Goal: Information Seeking & Learning: Check status

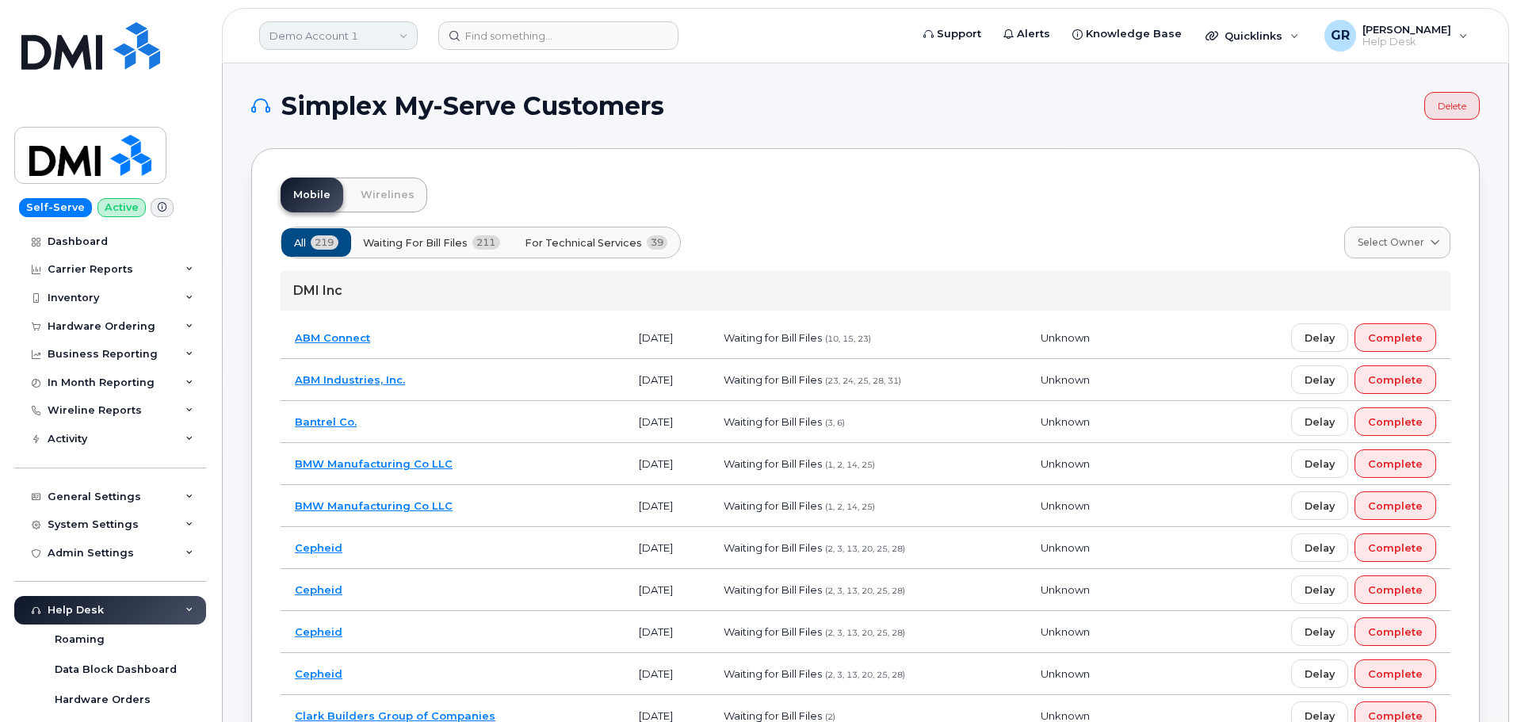
click at [306, 44] on link "Demo Account 1" at bounding box center [338, 35] width 159 height 29
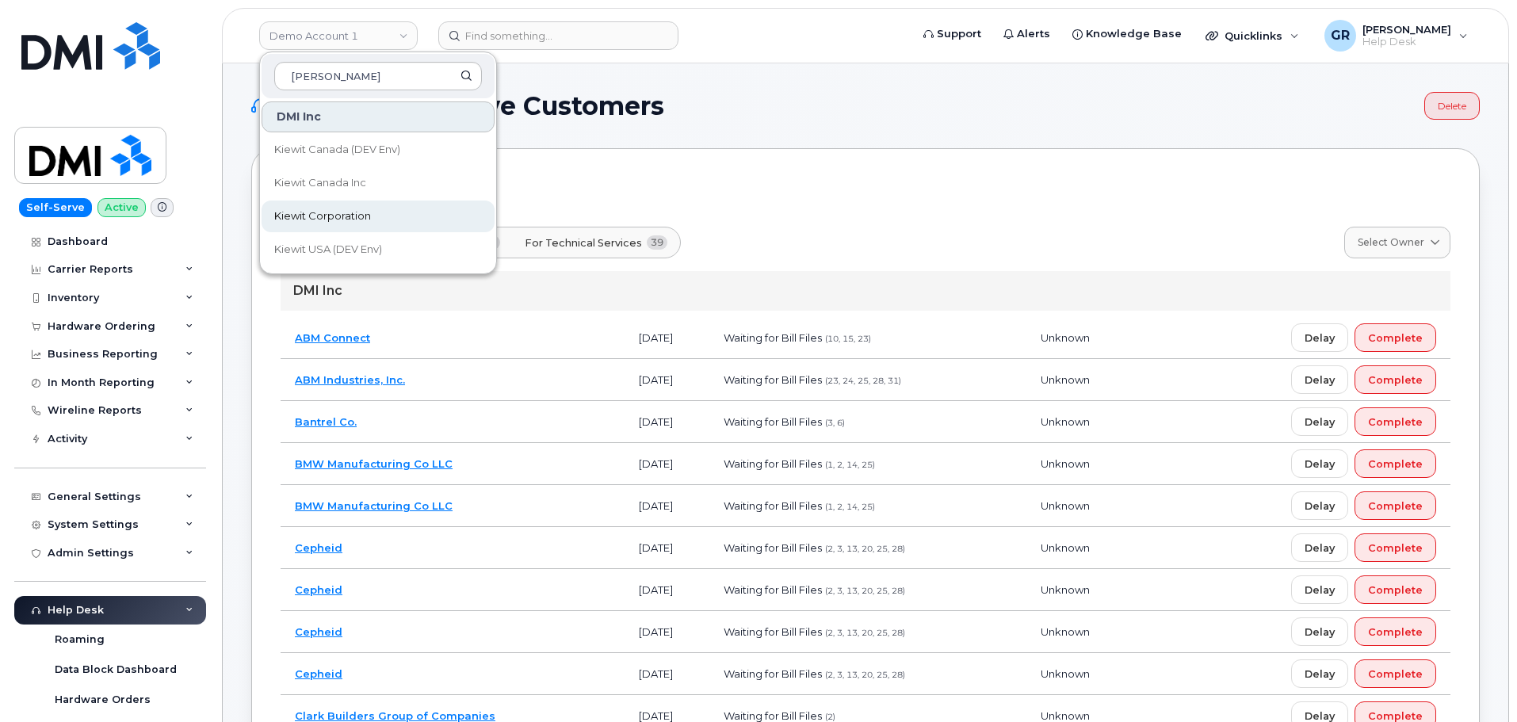
type input "kiewit"
click at [331, 218] on span "Kiewit Corporation" at bounding box center [322, 216] width 97 height 16
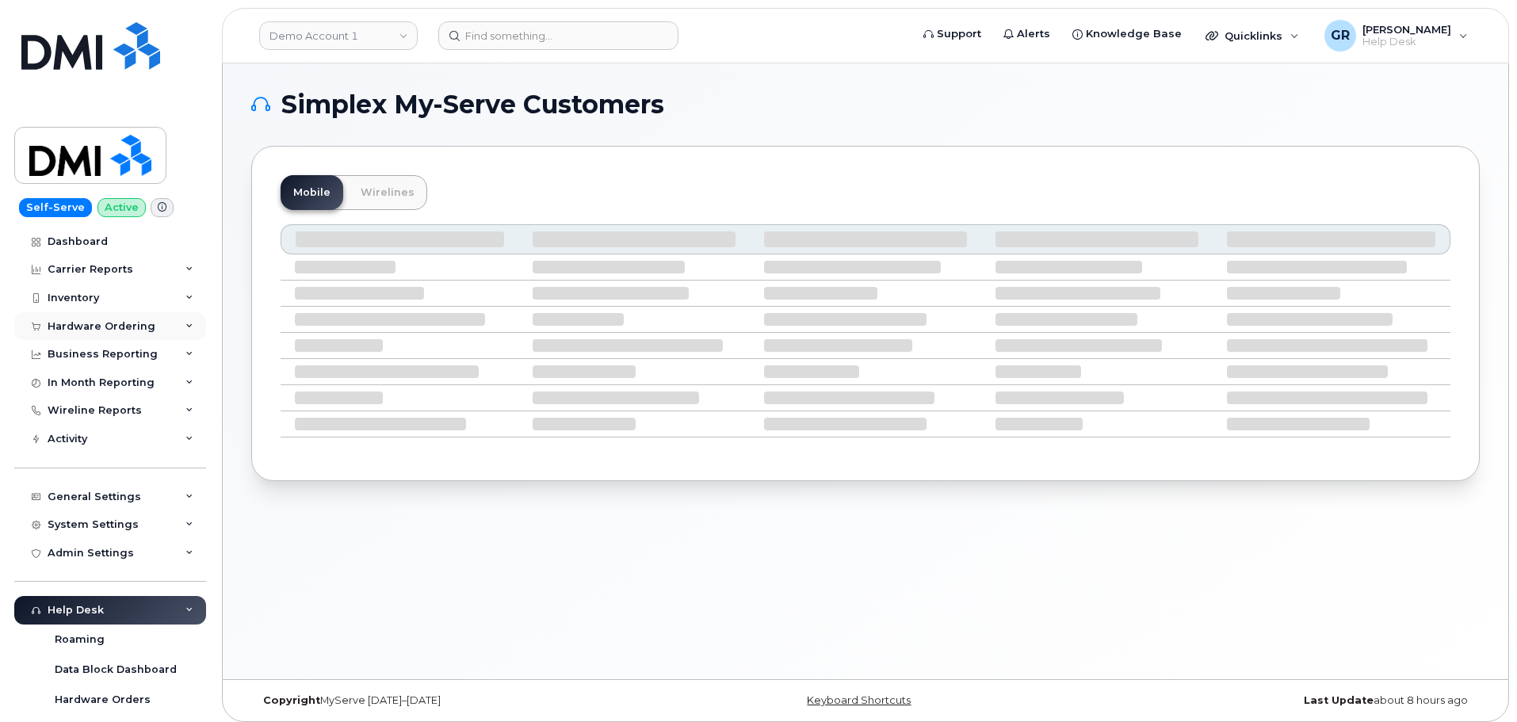
click at [128, 330] on div "Hardware Ordering" at bounding box center [102, 326] width 108 height 13
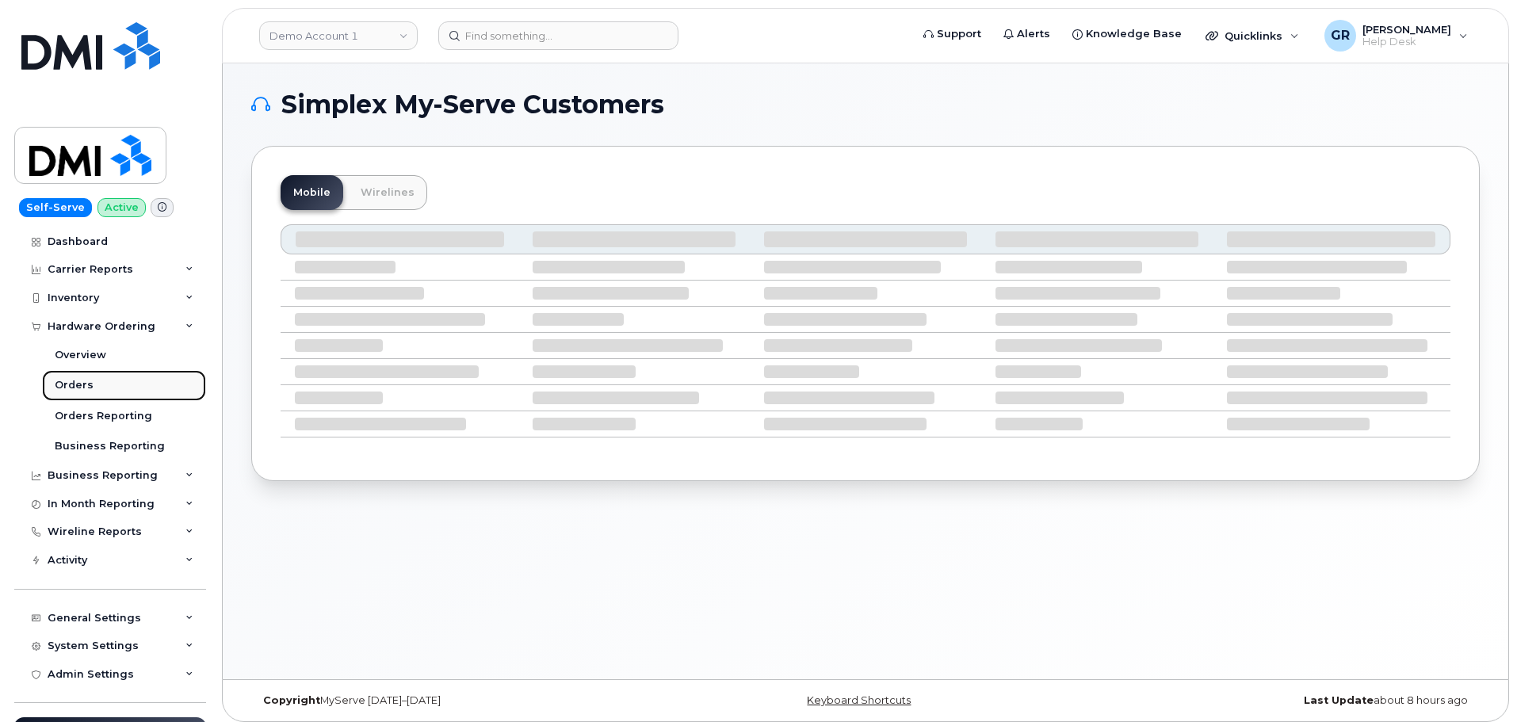
click at [109, 382] on link "Orders" at bounding box center [124, 385] width 164 height 30
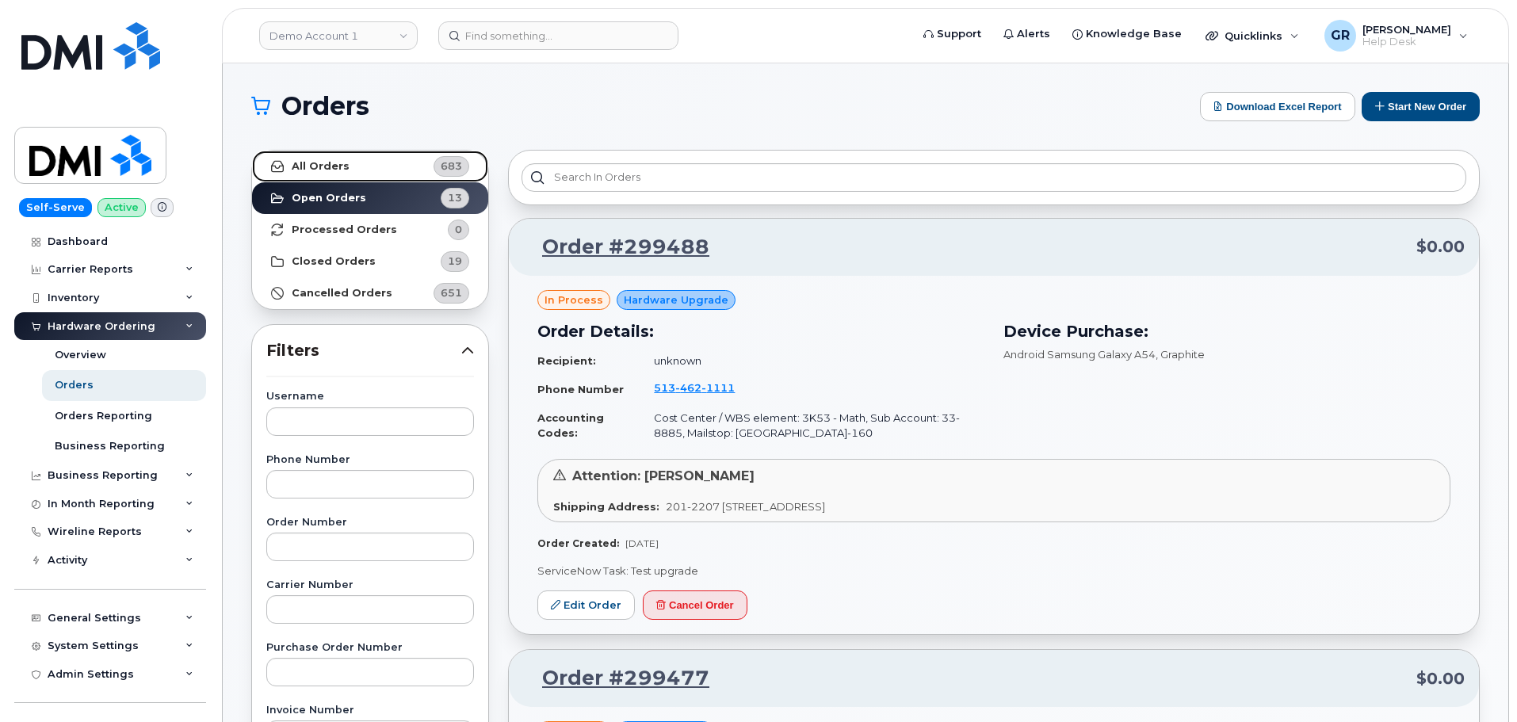
click at [371, 166] on link "All Orders 683" at bounding box center [370, 167] width 236 height 32
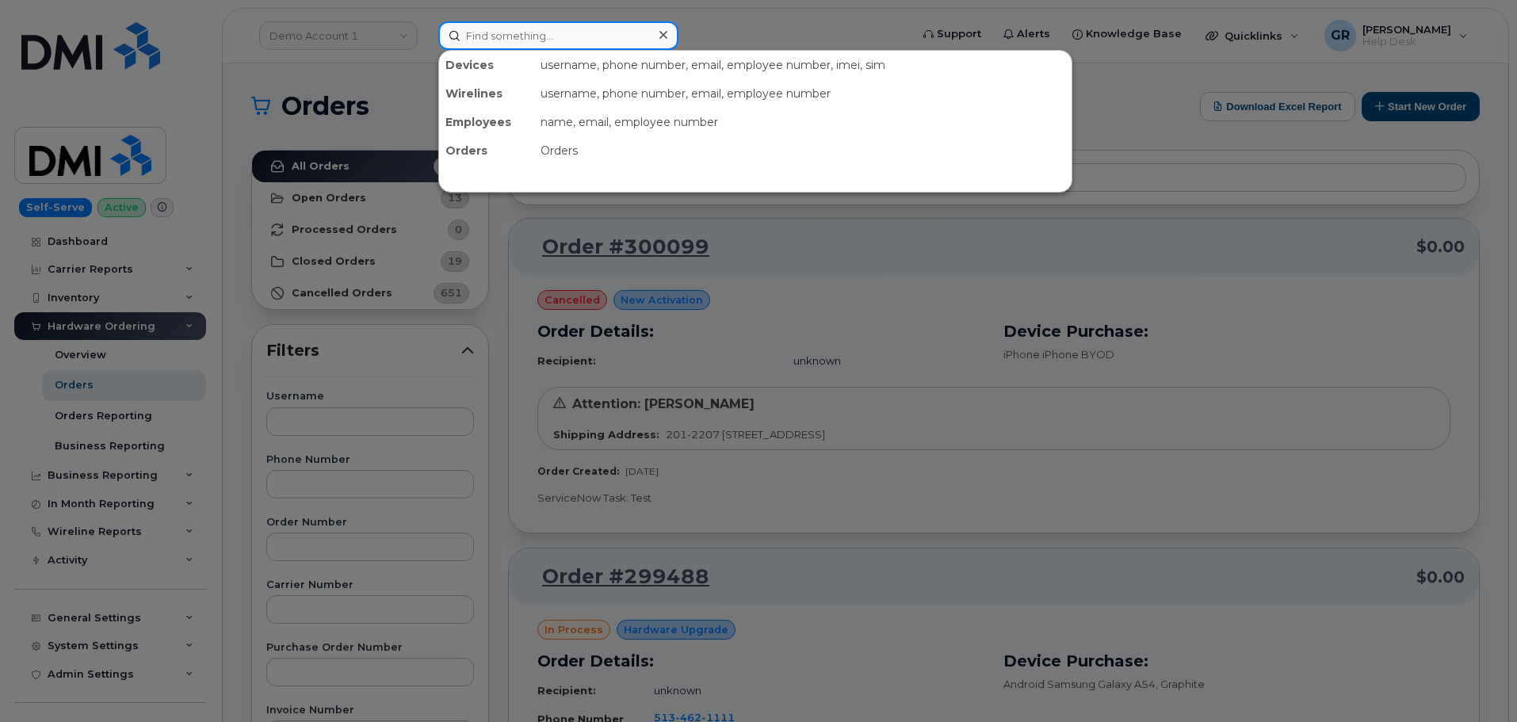
click at [495, 40] on input at bounding box center [558, 35] width 240 height 29
click at [559, 34] on input at bounding box center [558, 35] width 240 height 29
click at [535, 36] on input at bounding box center [558, 35] width 240 height 29
click at [522, 40] on input at bounding box center [558, 35] width 240 height 29
click at [522, 36] on input at bounding box center [558, 35] width 240 height 29
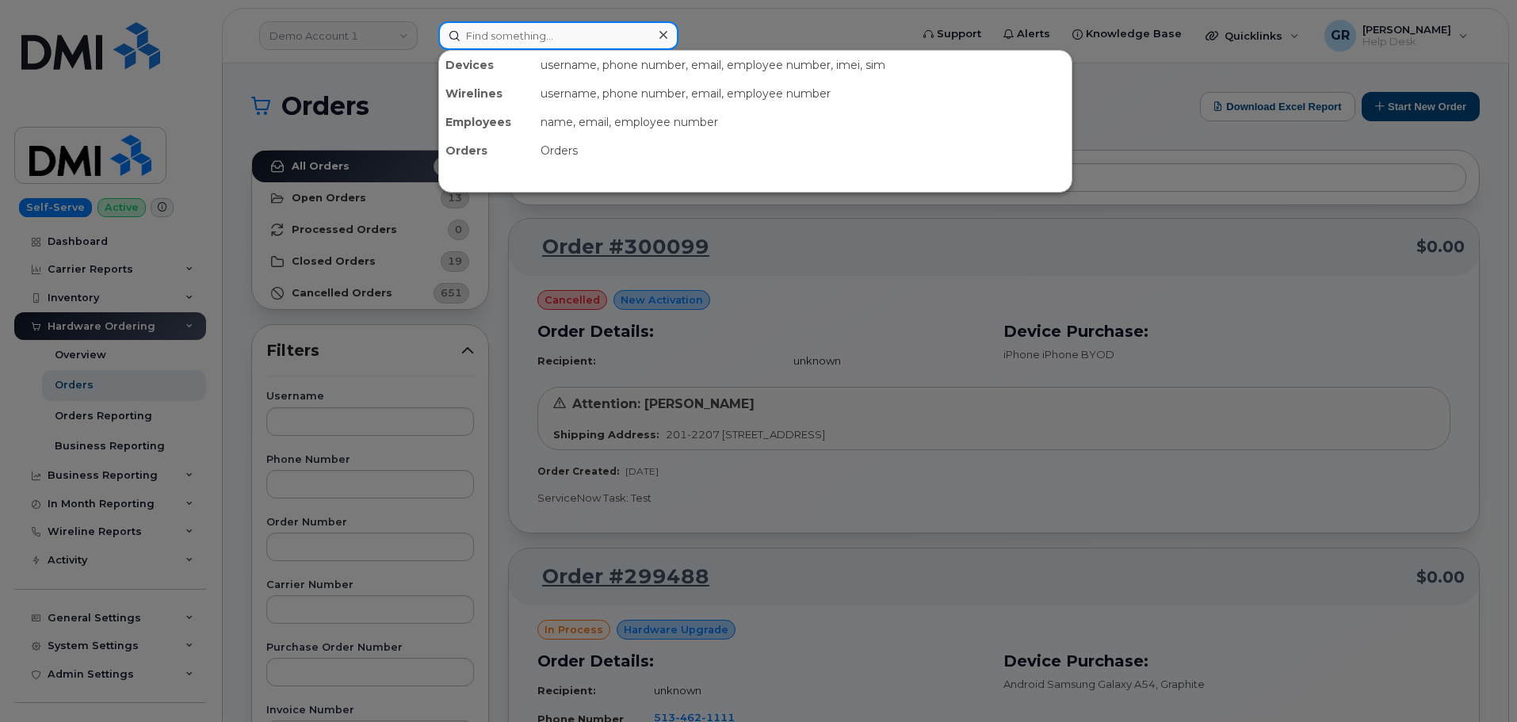
click at [504, 40] on input at bounding box center [558, 35] width 240 height 29
click at [520, 34] on input at bounding box center [558, 35] width 240 height 29
click at [519, 34] on input at bounding box center [558, 35] width 240 height 29
click at [518, 32] on input at bounding box center [558, 35] width 240 height 29
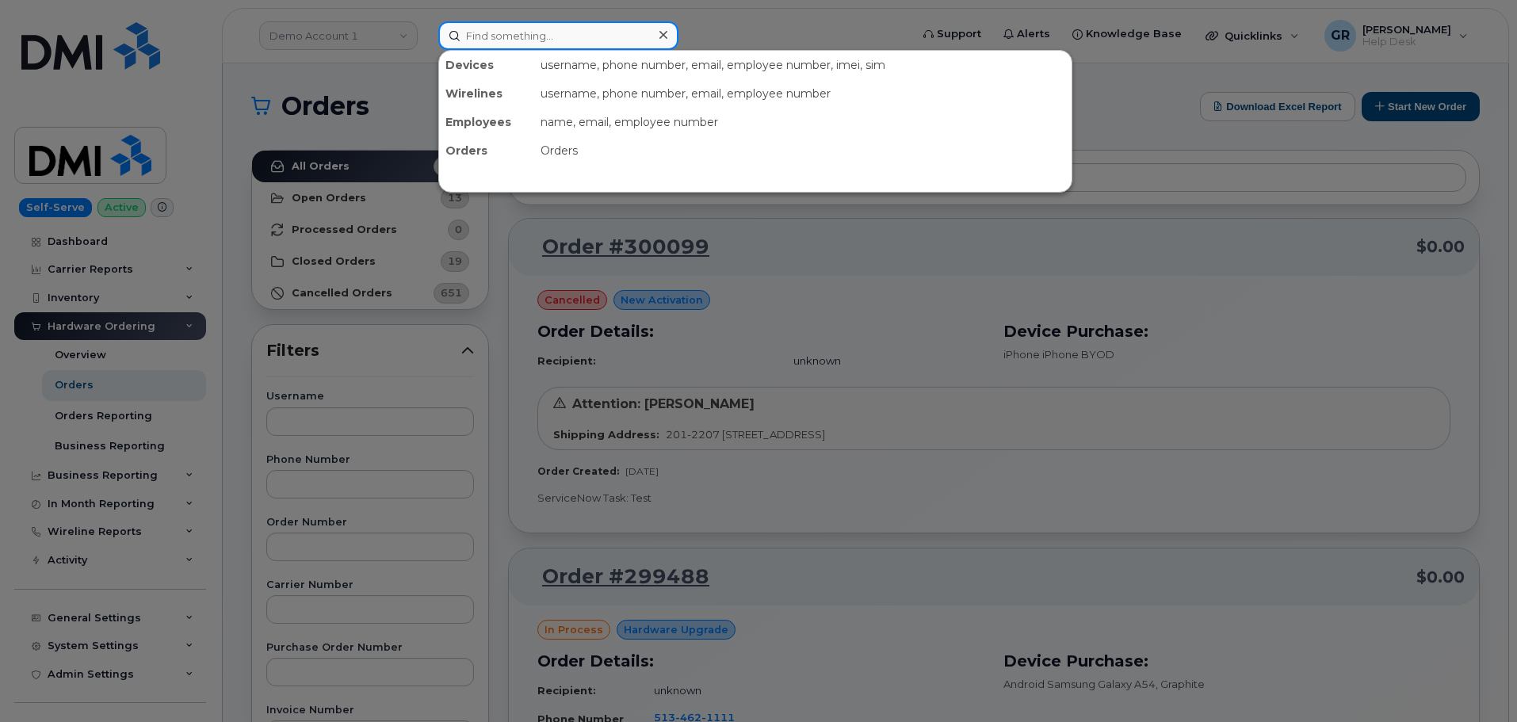
click at [518, 32] on input at bounding box center [558, 35] width 240 height 29
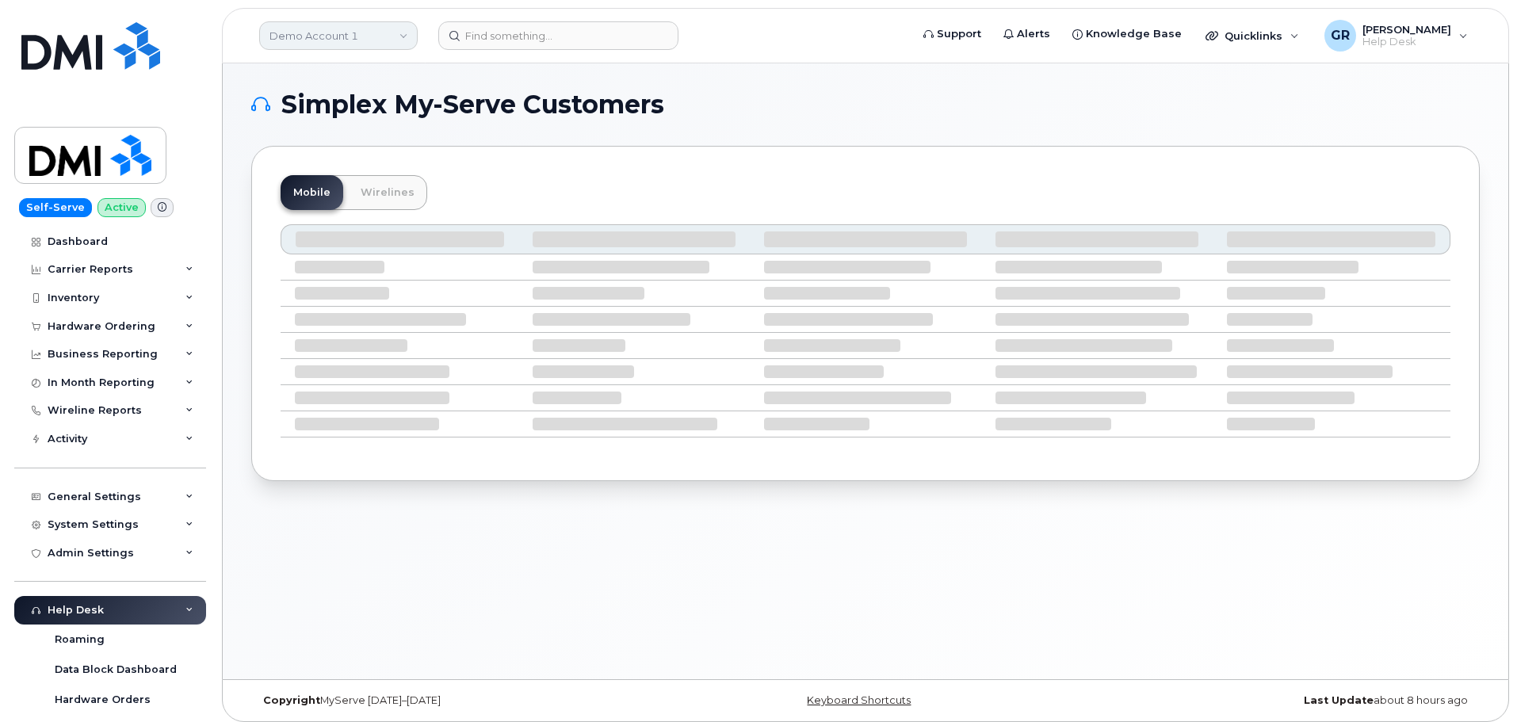
click at [365, 44] on link "Demo Account 1" at bounding box center [338, 35] width 159 height 29
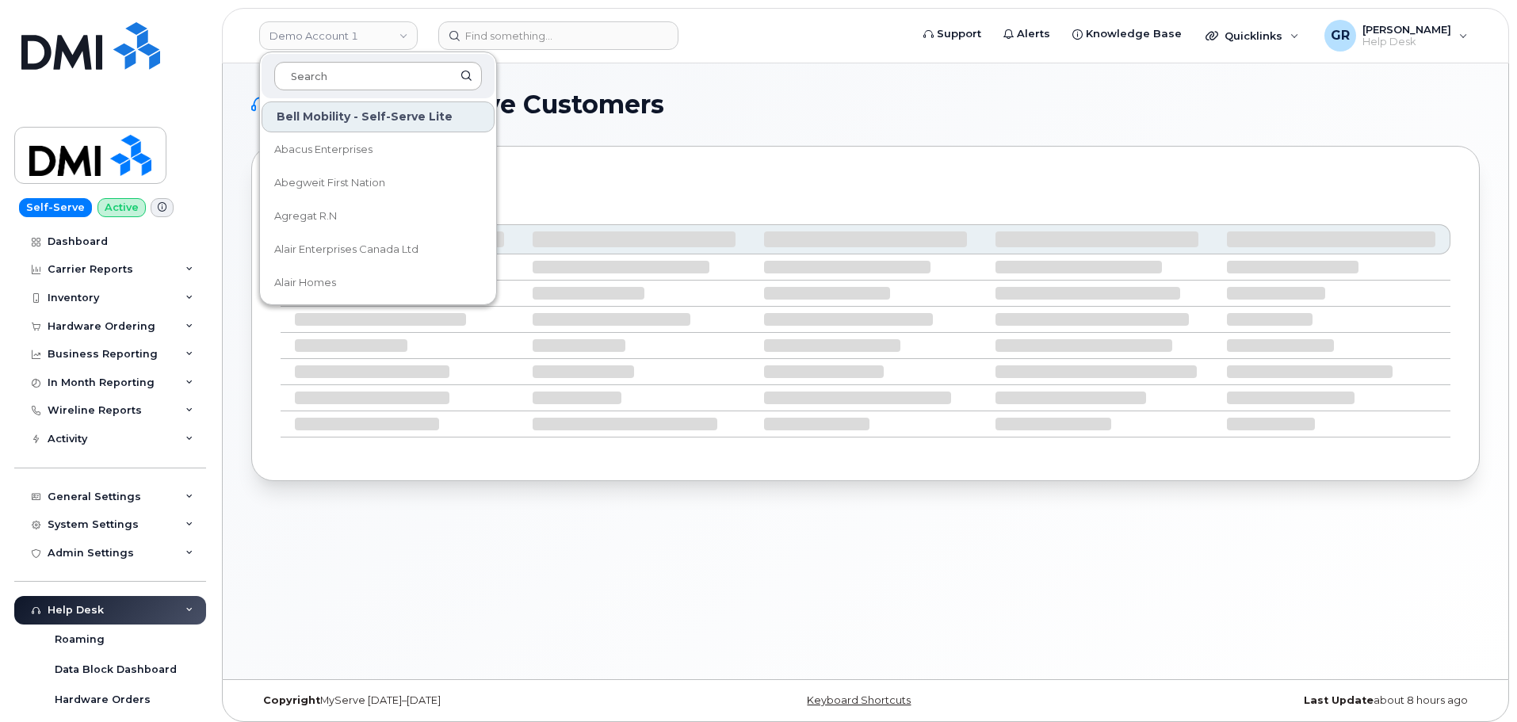
click at [341, 81] on input at bounding box center [378, 76] width 208 height 29
click at [302, 76] on input at bounding box center [378, 76] width 208 height 29
click at [369, 78] on input at bounding box center [378, 76] width 208 height 29
click at [231, 67] on div "Simplex My-Serve Customers Mobile Wirelines" at bounding box center [866, 371] width 1286 height 616
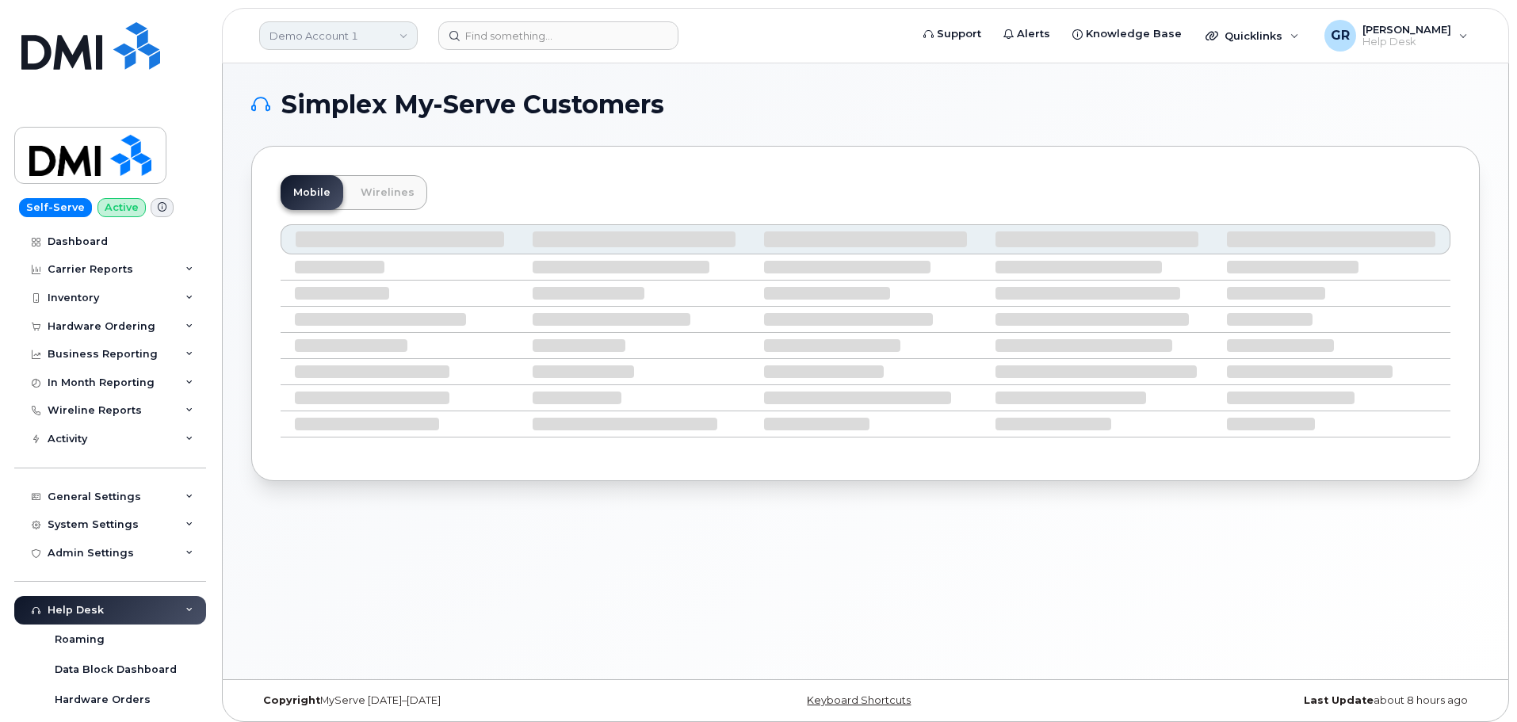
click at [382, 36] on link "Demo Account 1" at bounding box center [338, 35] width 159 height 29
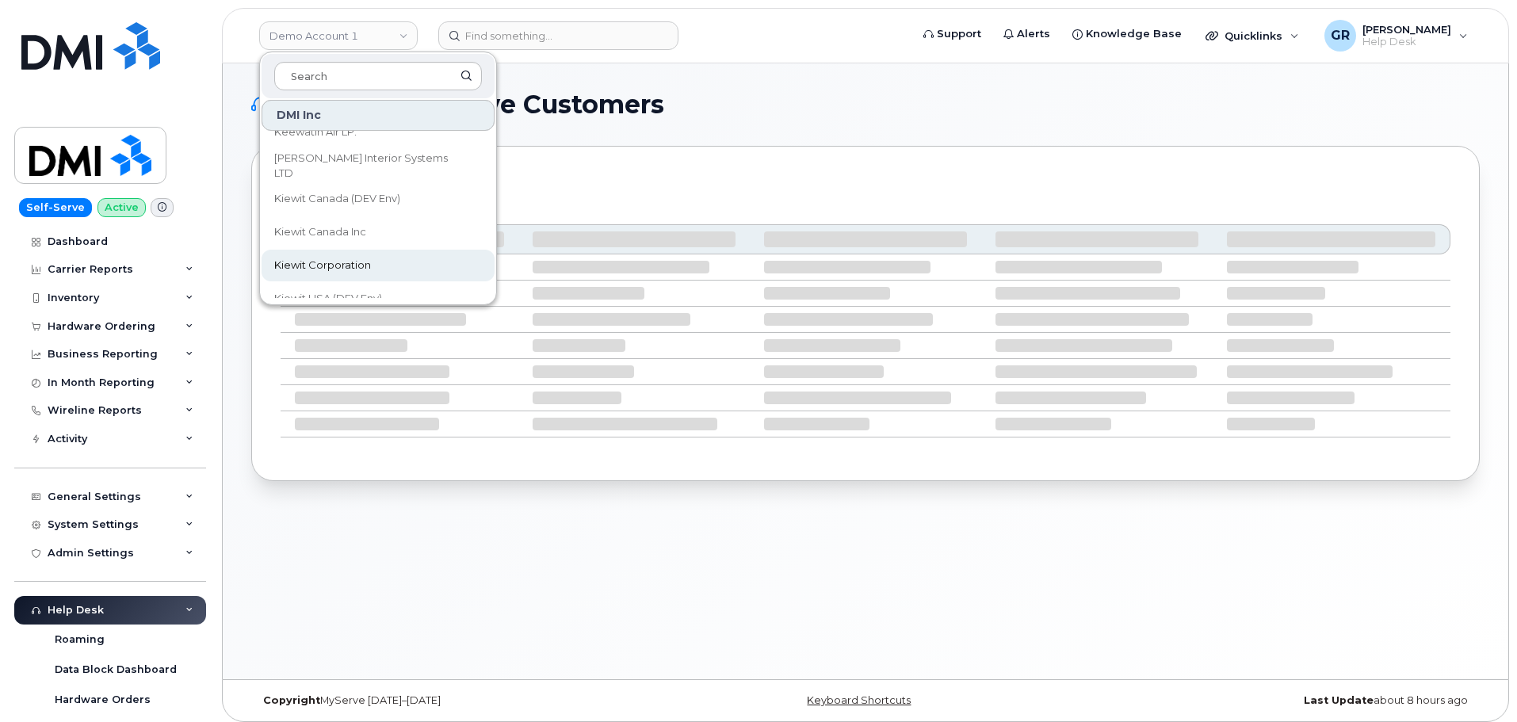
scroll to position [9432, 0]
click at [326, 241] on span "Kiewit Corporation" at bounding box center [322, 238] width 97 height 16
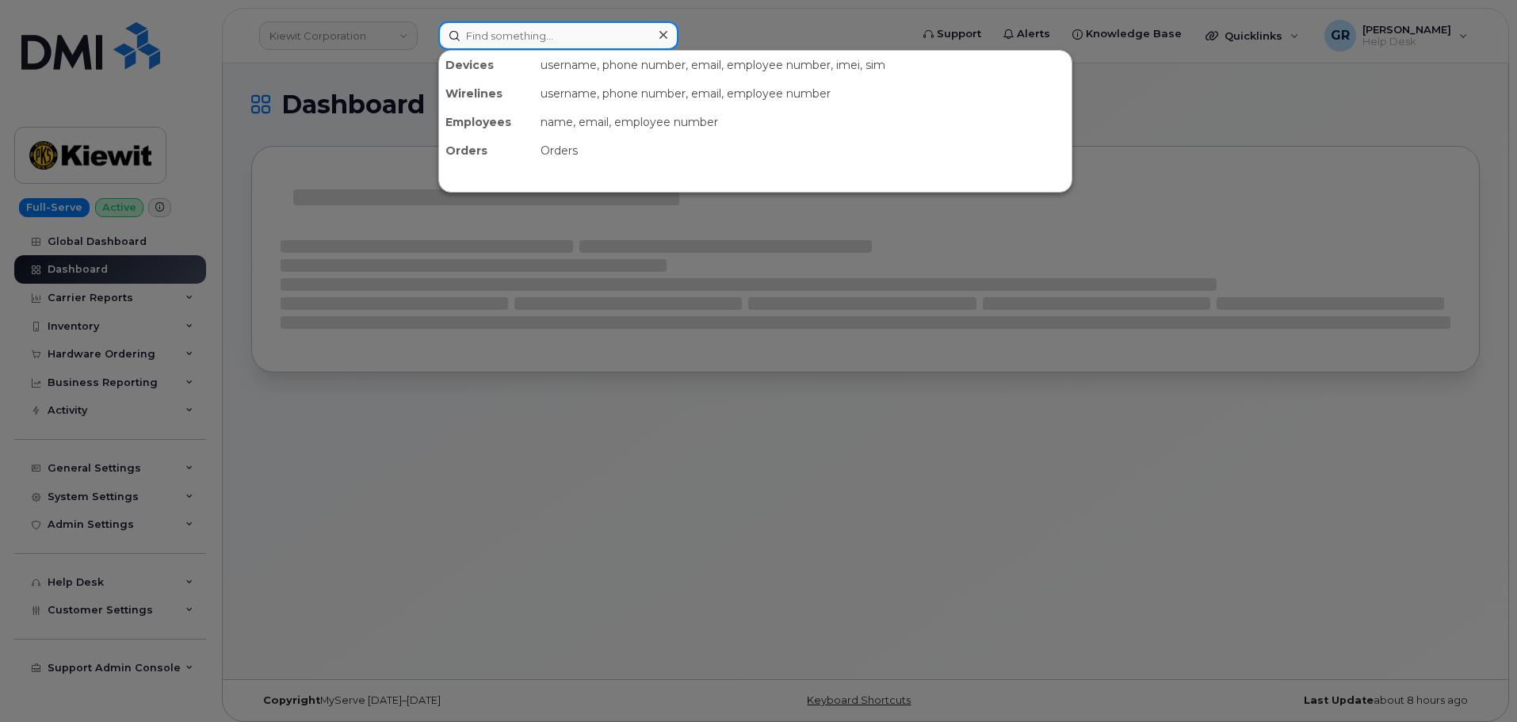
click at [503, 28] on input at bounding box center [558, 35] width 240 height 29
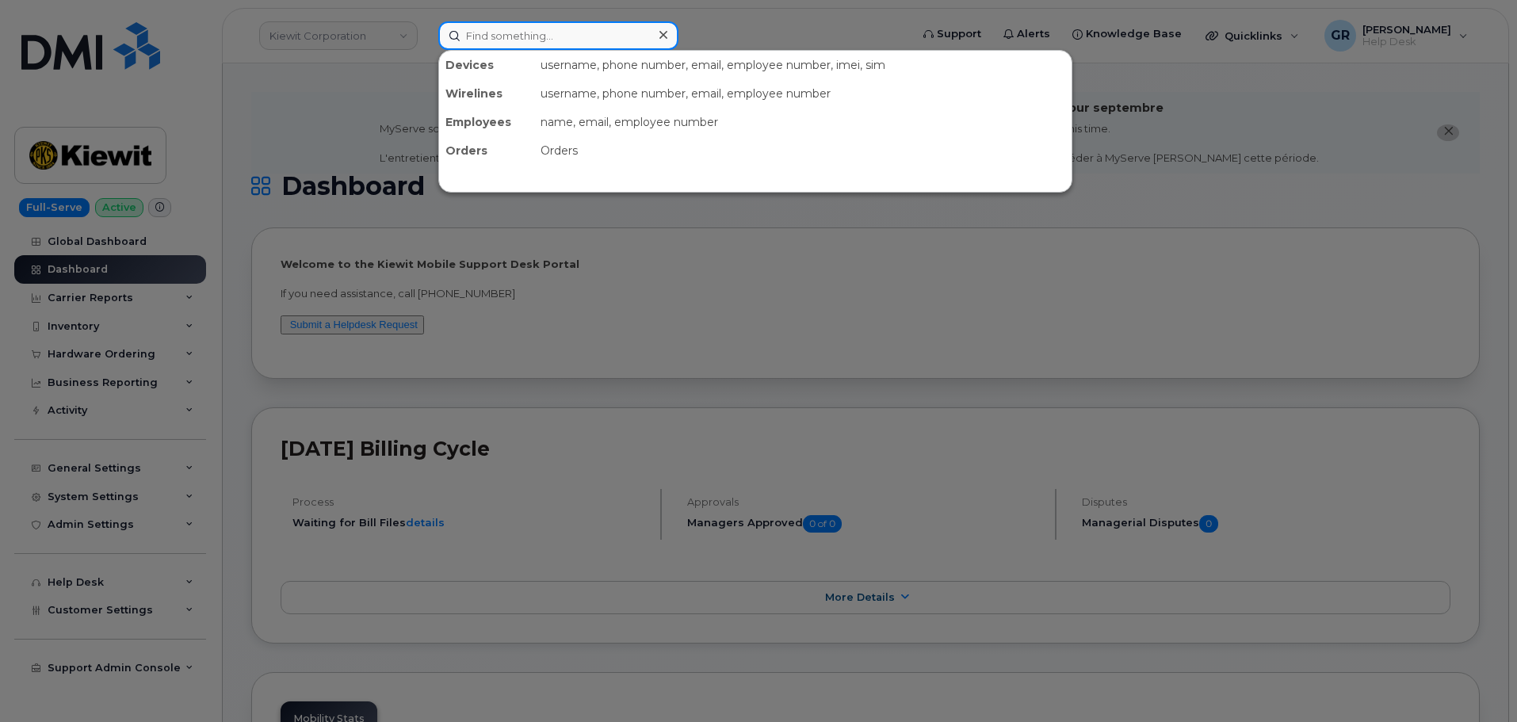
paste input "User: Carrier: MDN: 8329489381 IMEI: SIM/ICCID:"
type input "User: Carrier: MDN: 8329489381 IMEI: SIM/ICCID:"
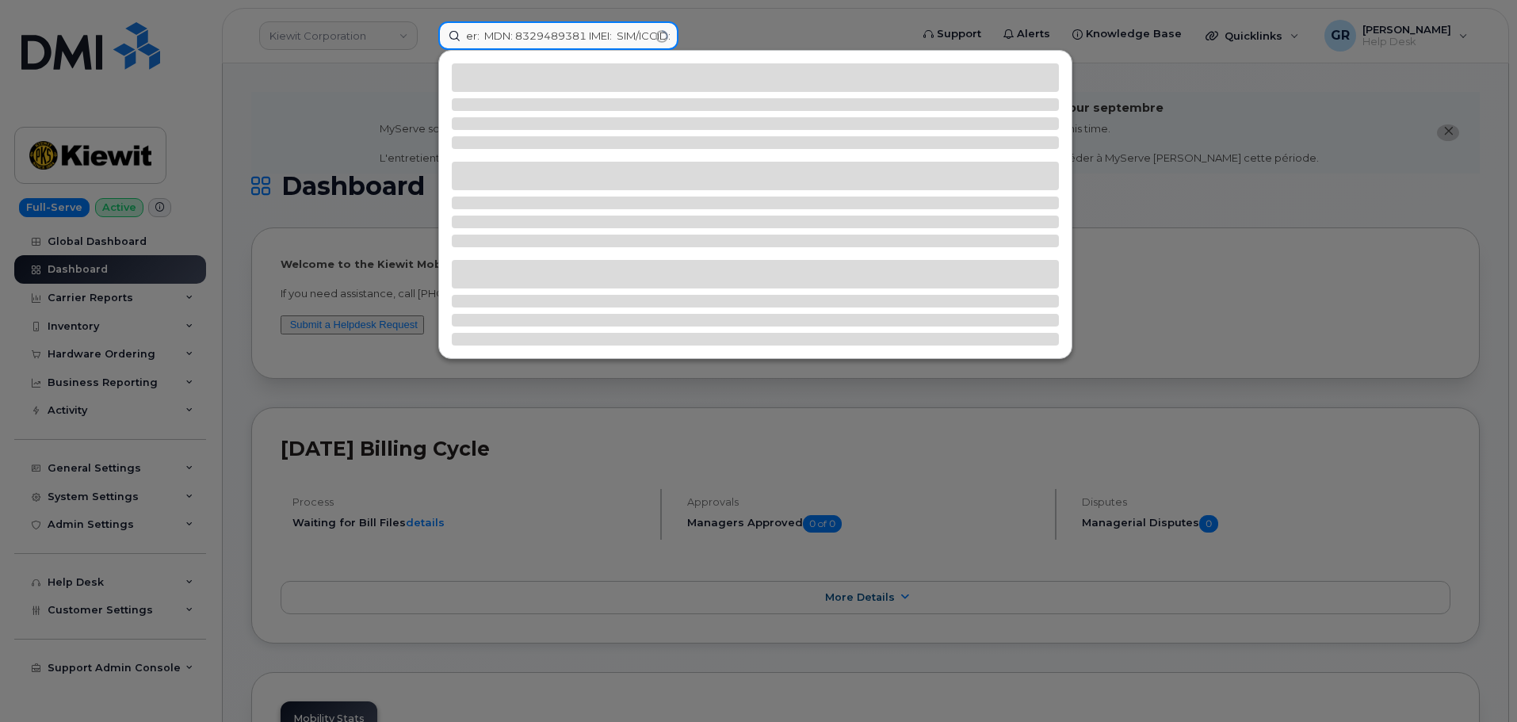
click at [629, 36] on input "User: Carrier: MDN: 8329489381 IMEI: SIM/ICCID:" at bounding box center [558, 35] width 240 height 29
click at [626, 37] on input "User: Carrier: MDN: 8329489381 IMEI: SIM/ICCID:" at bounding box center [558, 35] width 240 height 29
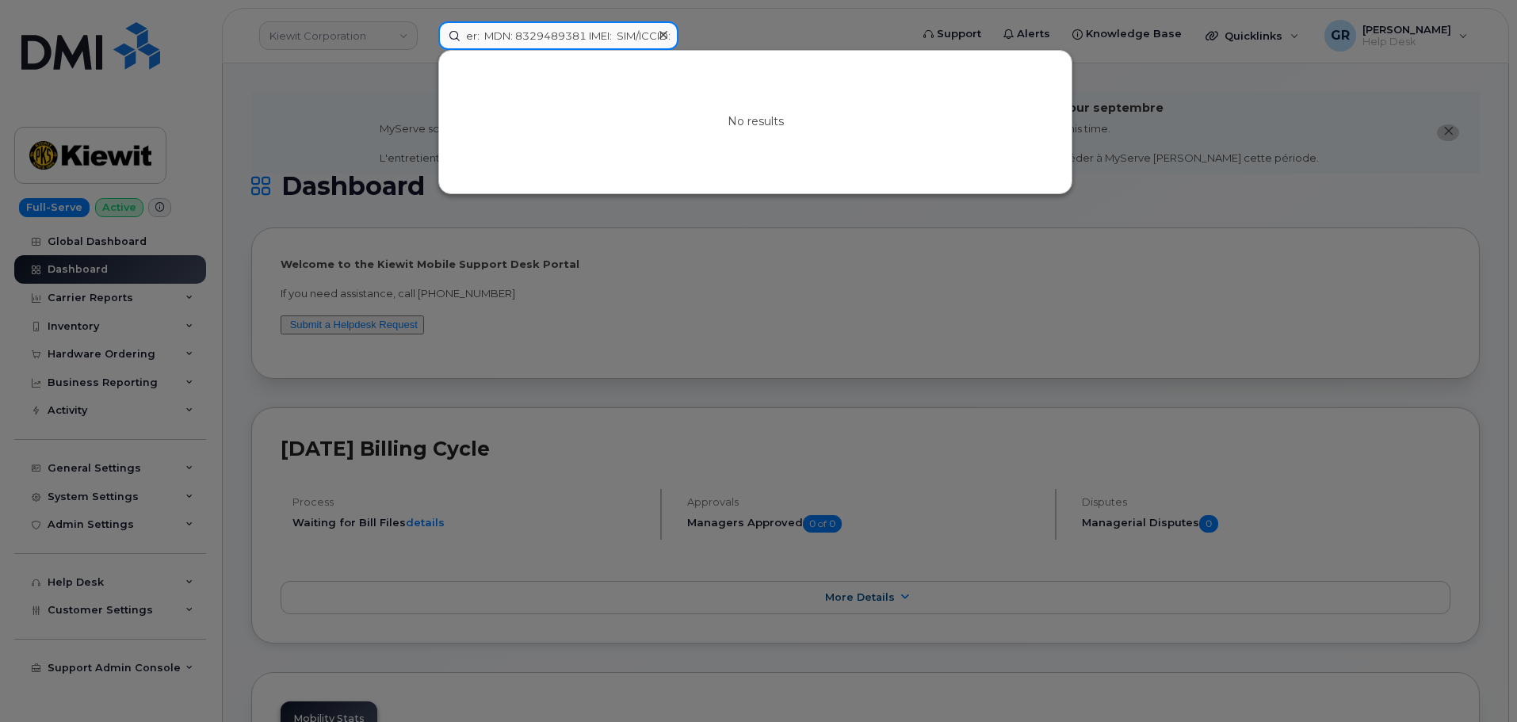
click at [545, 40] on input "User: Carrier: MDN: 8329489381 IMEI: SIM/ICCID:" at bounding box center [558, 35] width 240 height 29
click at [603, 39] on input "User: Carrier: MDN: 8329489381 IMEI: SIM/ICCID:" at bounding box center [558, 35] width 240 height 29
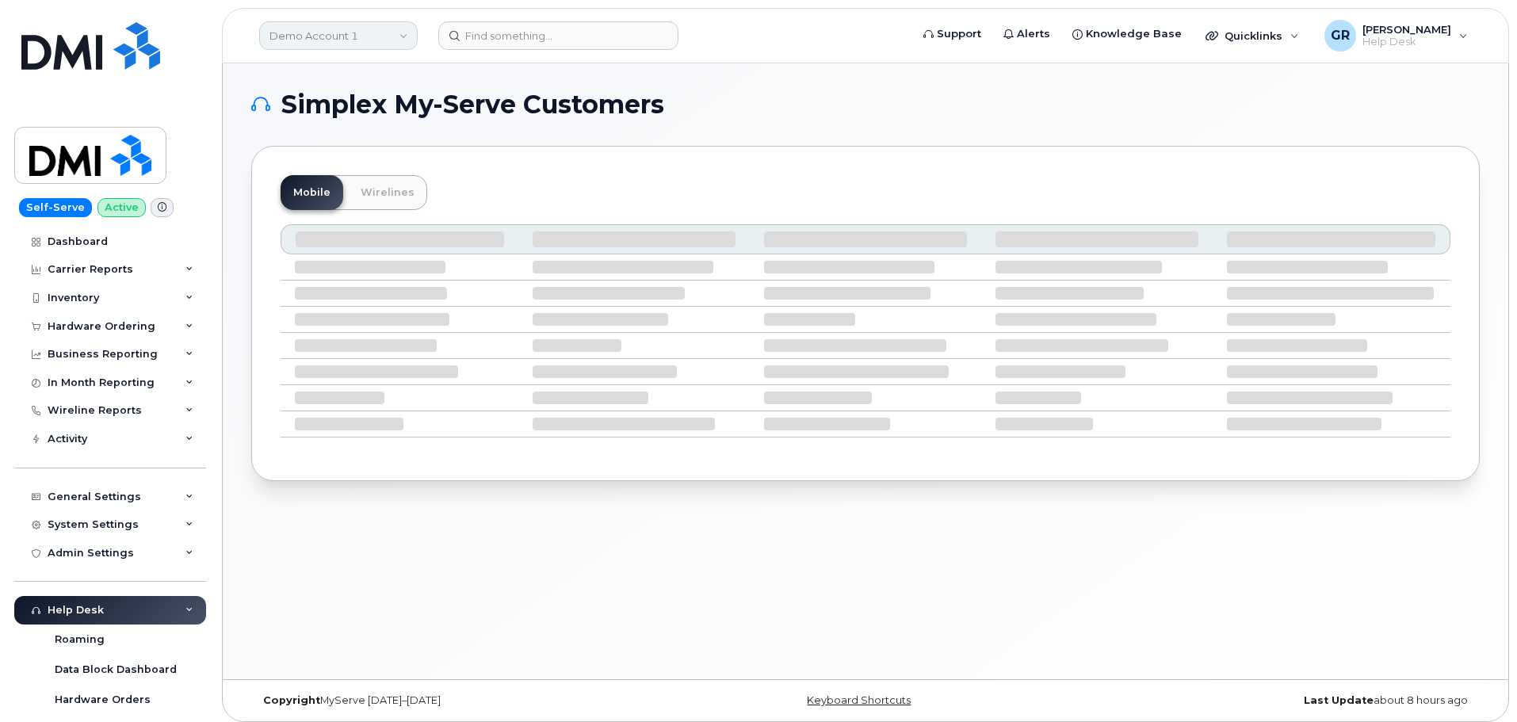
click at [361, 31] on link "Demo Account 1" at bounding box center [338, 35] width 159 height 29
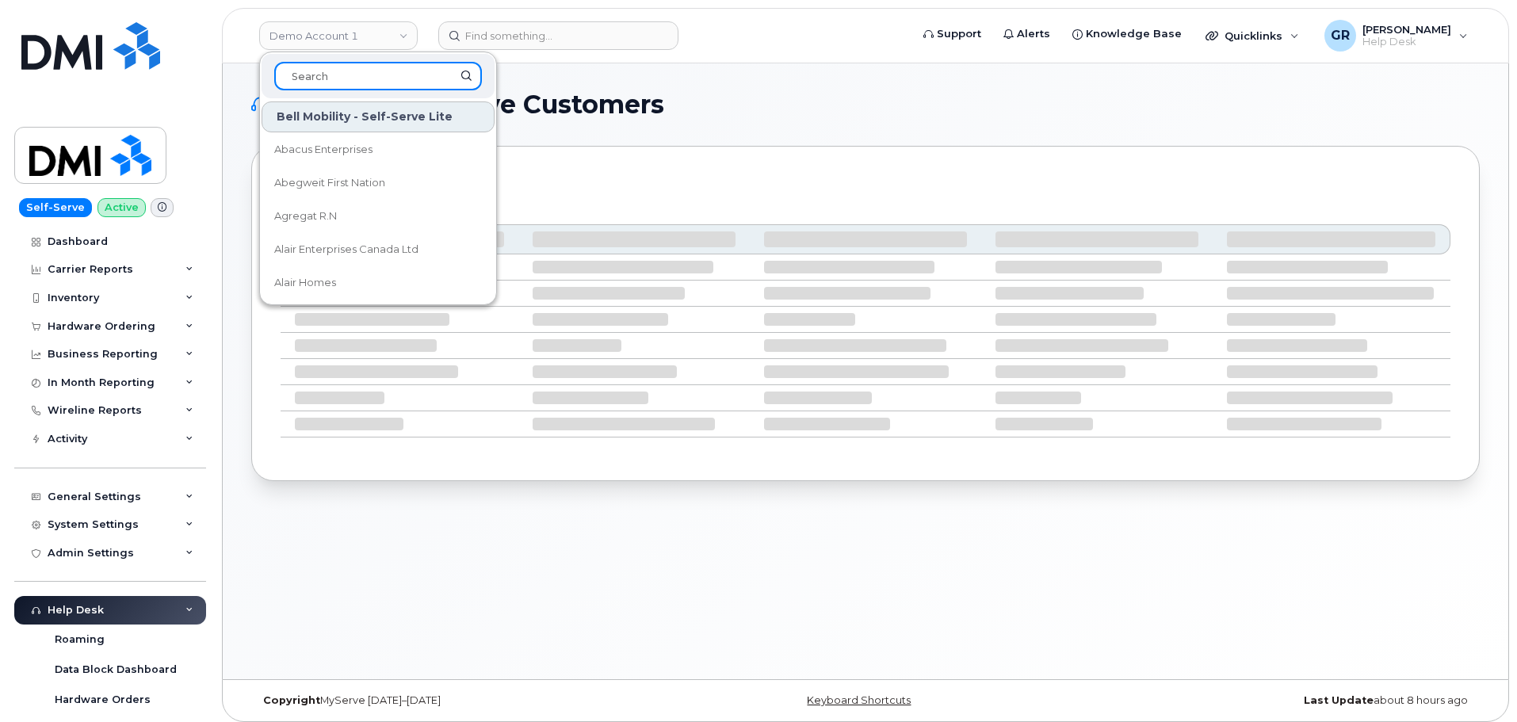
click at [369, 82] on input at bounding box center [378, 76] width 208 height 29
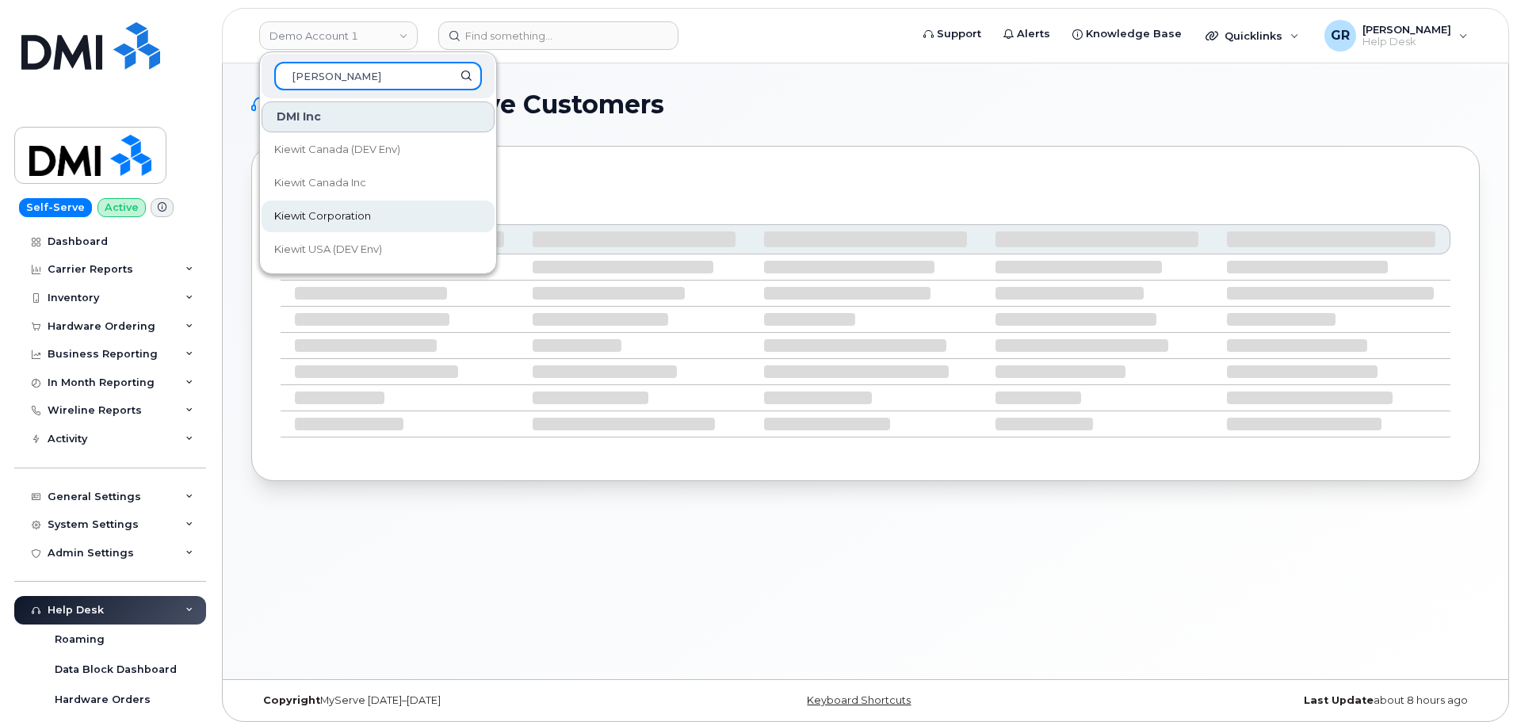
type input "kiewit"
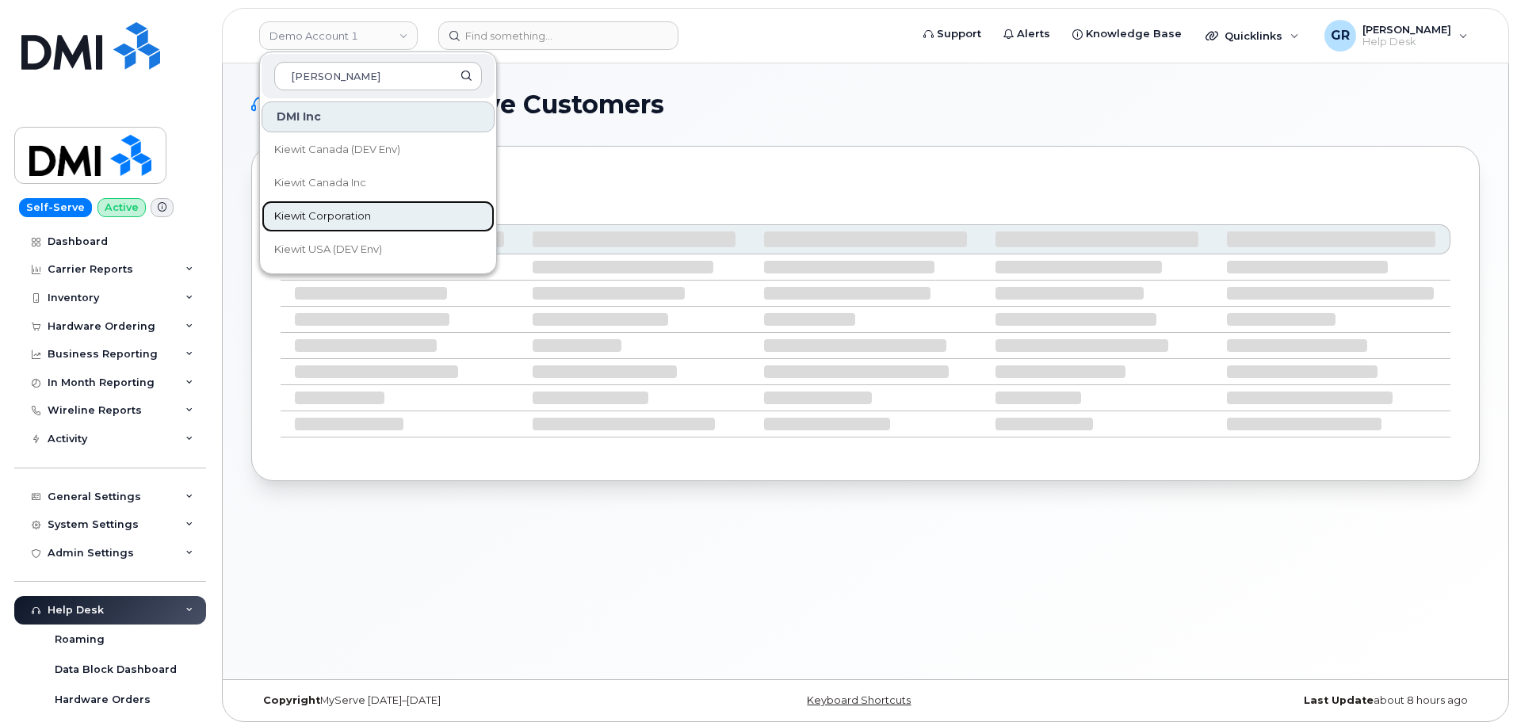
click at [332, 212] on span "Kiewit Corporation" at bounding box center [322, 216] width 97 height 16
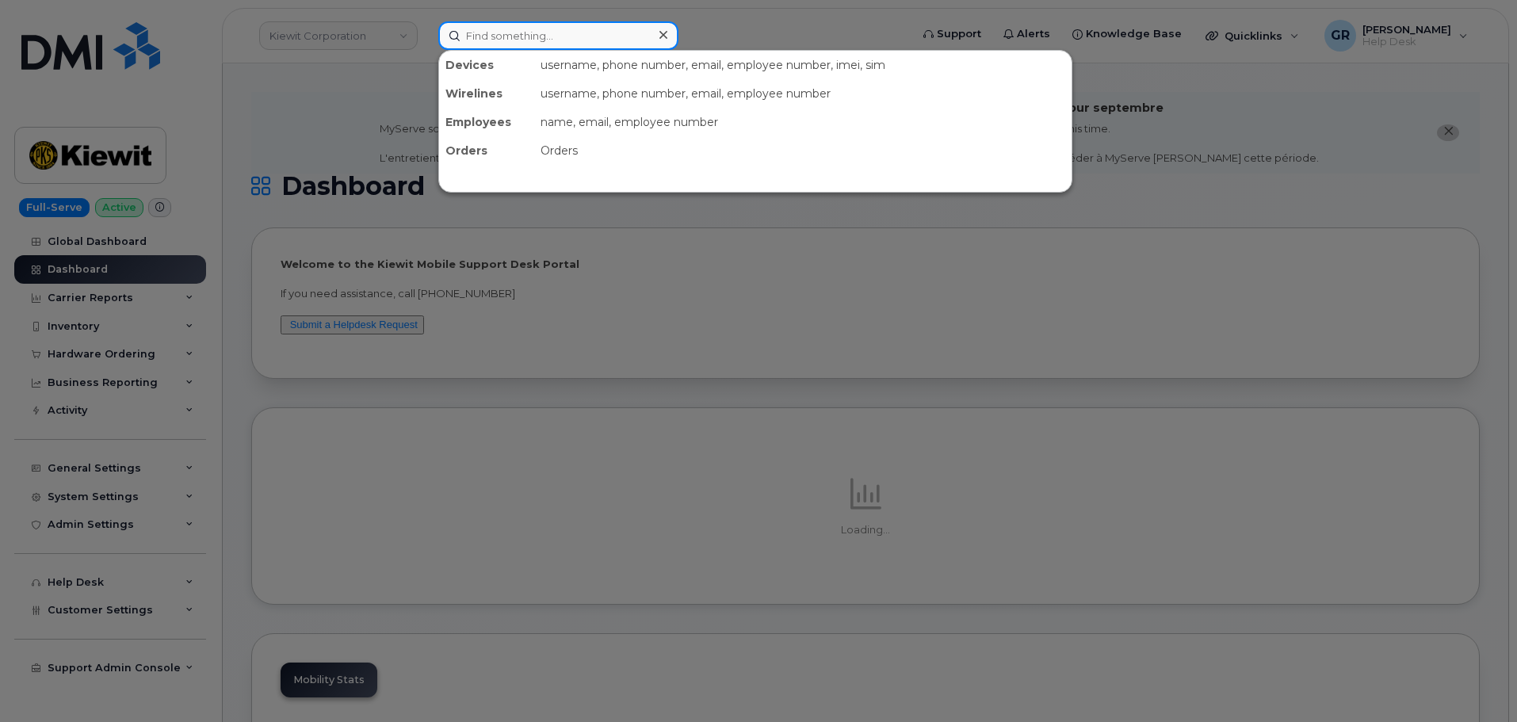
click at [528, 33] on input at bounding box center [558, 35] width 240 height 29
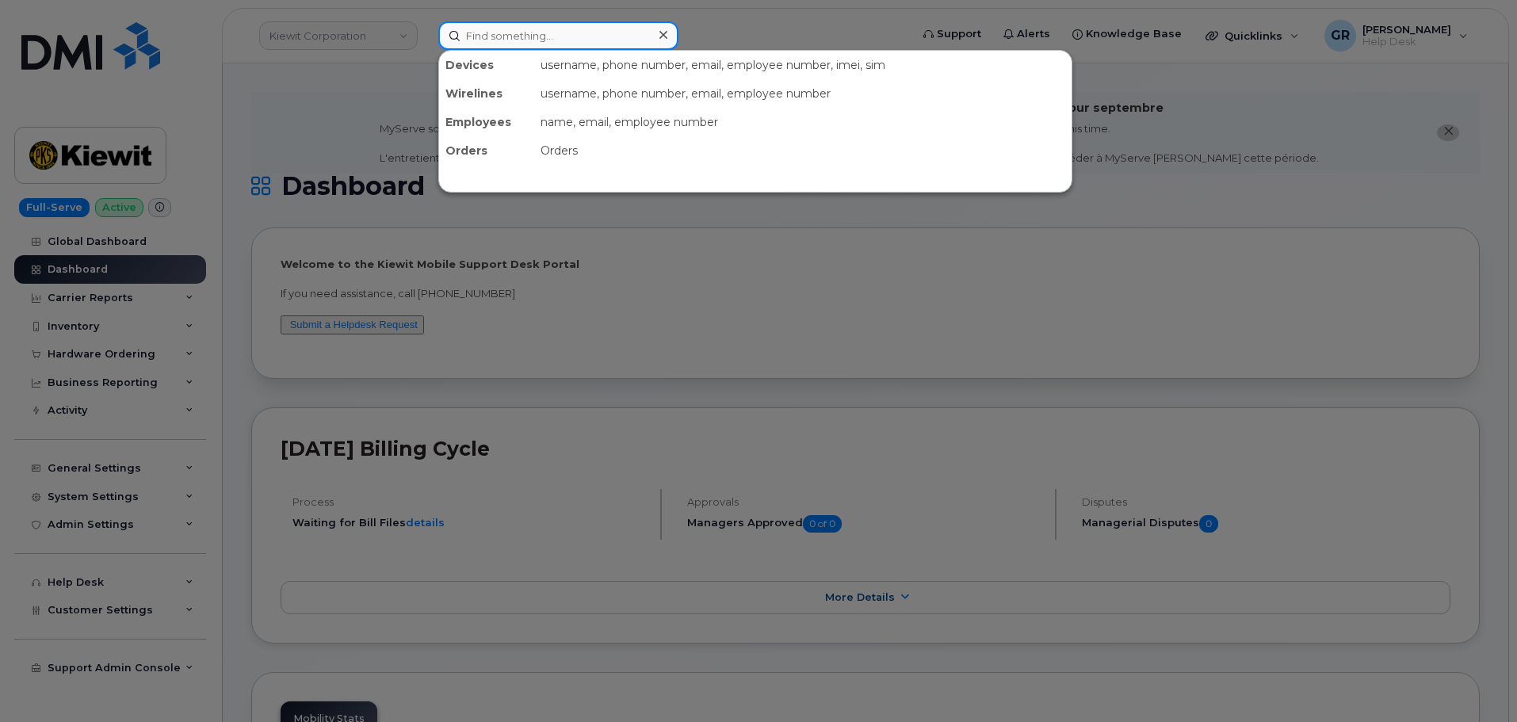
paste input "[PERSON_NAME]"
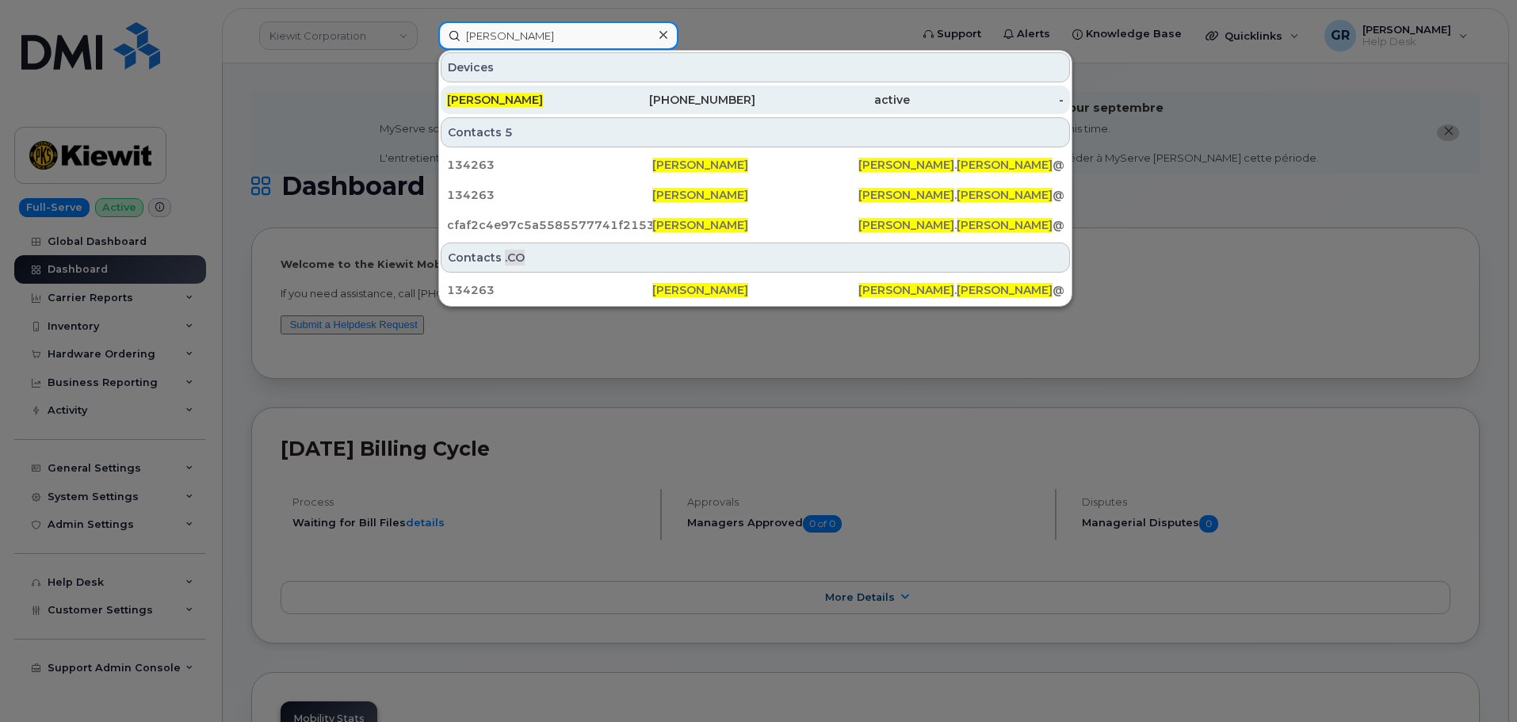
type input "[PERSON_NAME]"
click at [652, 105] on div "[PHONE_NUMBER]" at bounding box center [679, 100] width 155 height 16
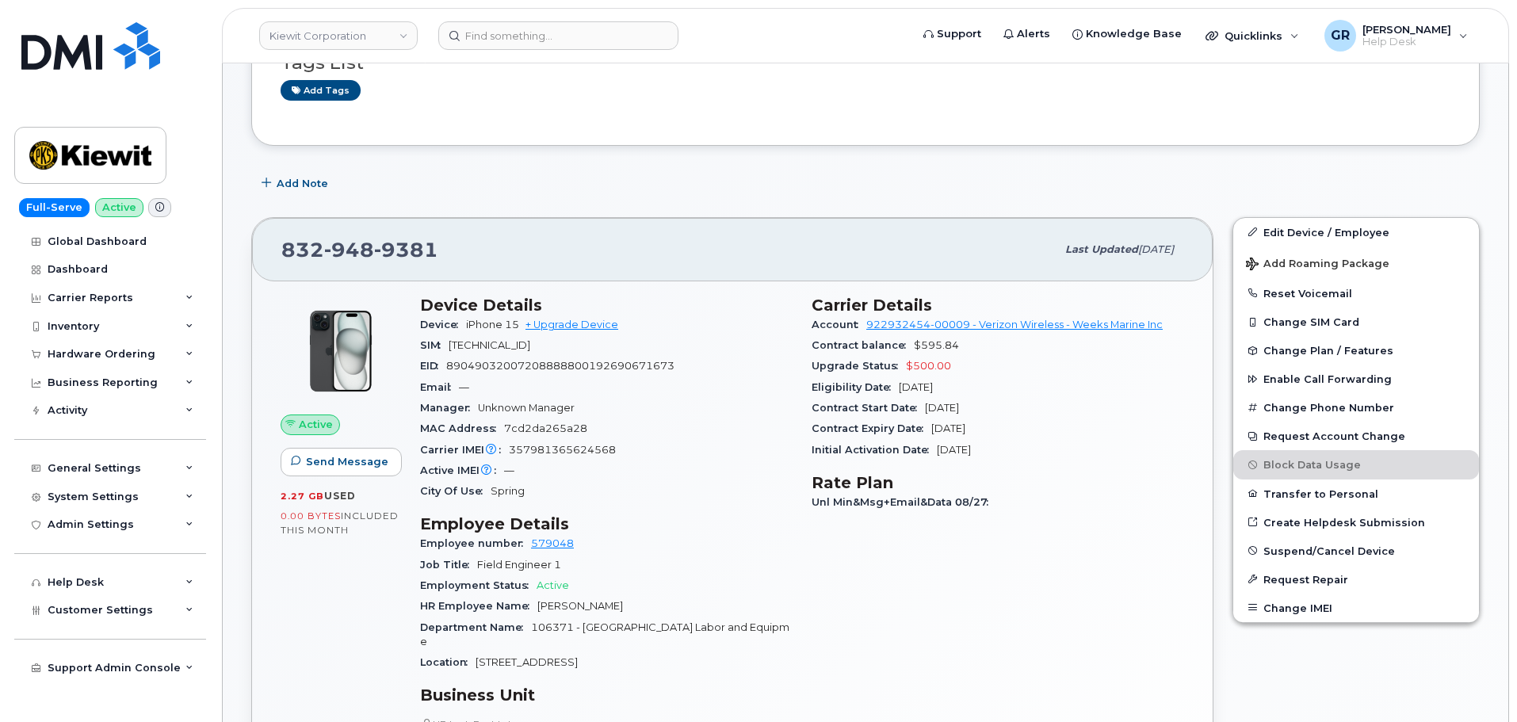
scroll to position [238, 0]
click at [143, 299] on div "Carrier Reports" at bounding box center [110, 298] width 192 height 29
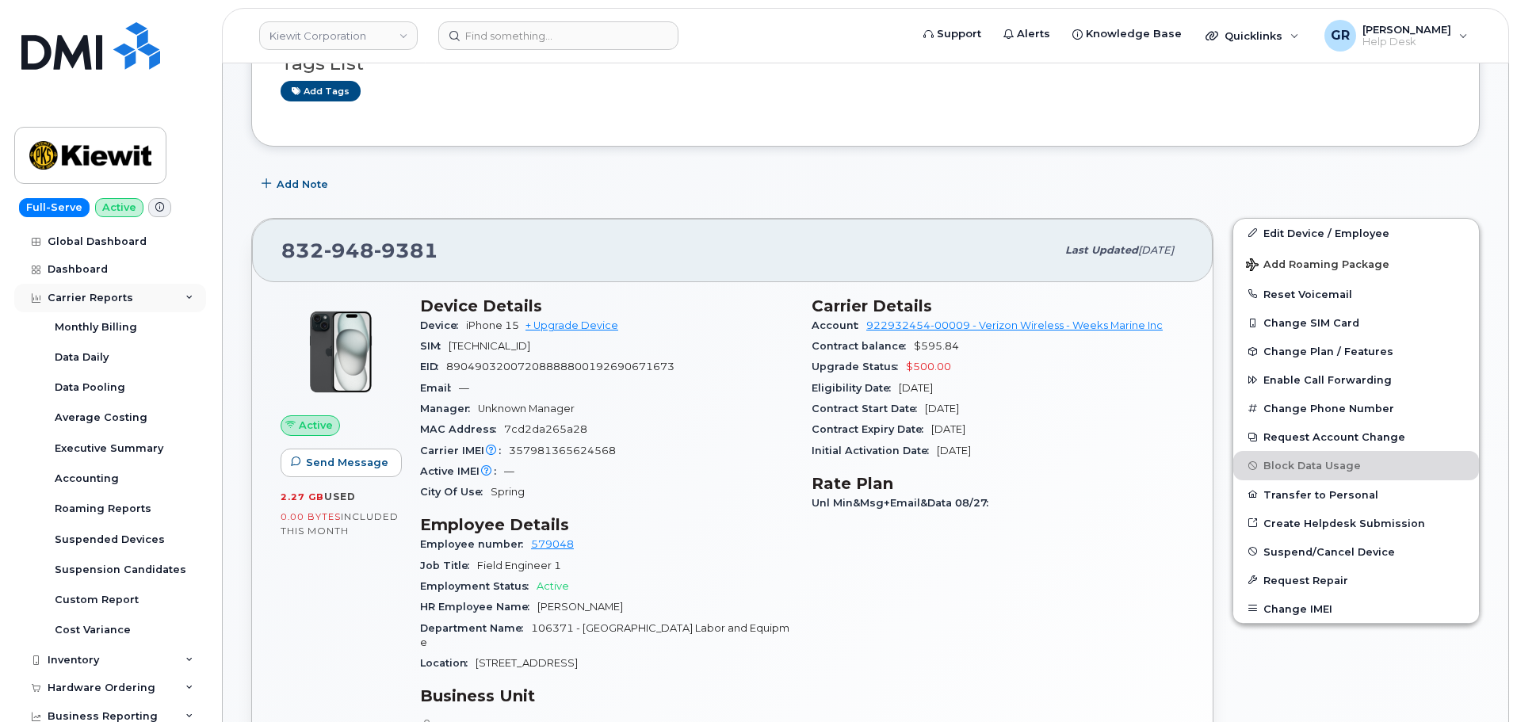
click at [143, 299] on div "Carrier Reports" at bounding box center [110, 298] width 192 height 29
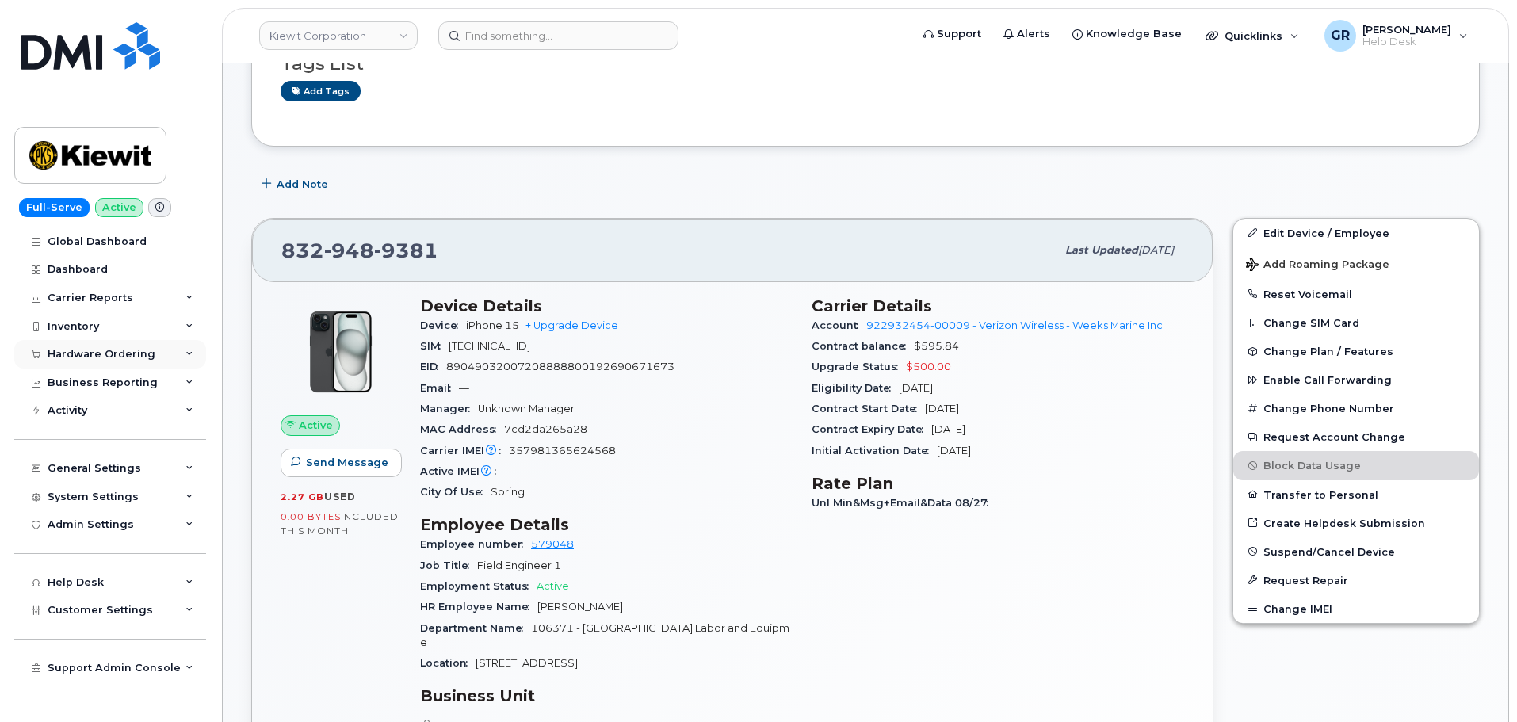
click at [153, 353] on div "Hardware Ordering" at bounding box center [110, 354] width 192 height 29
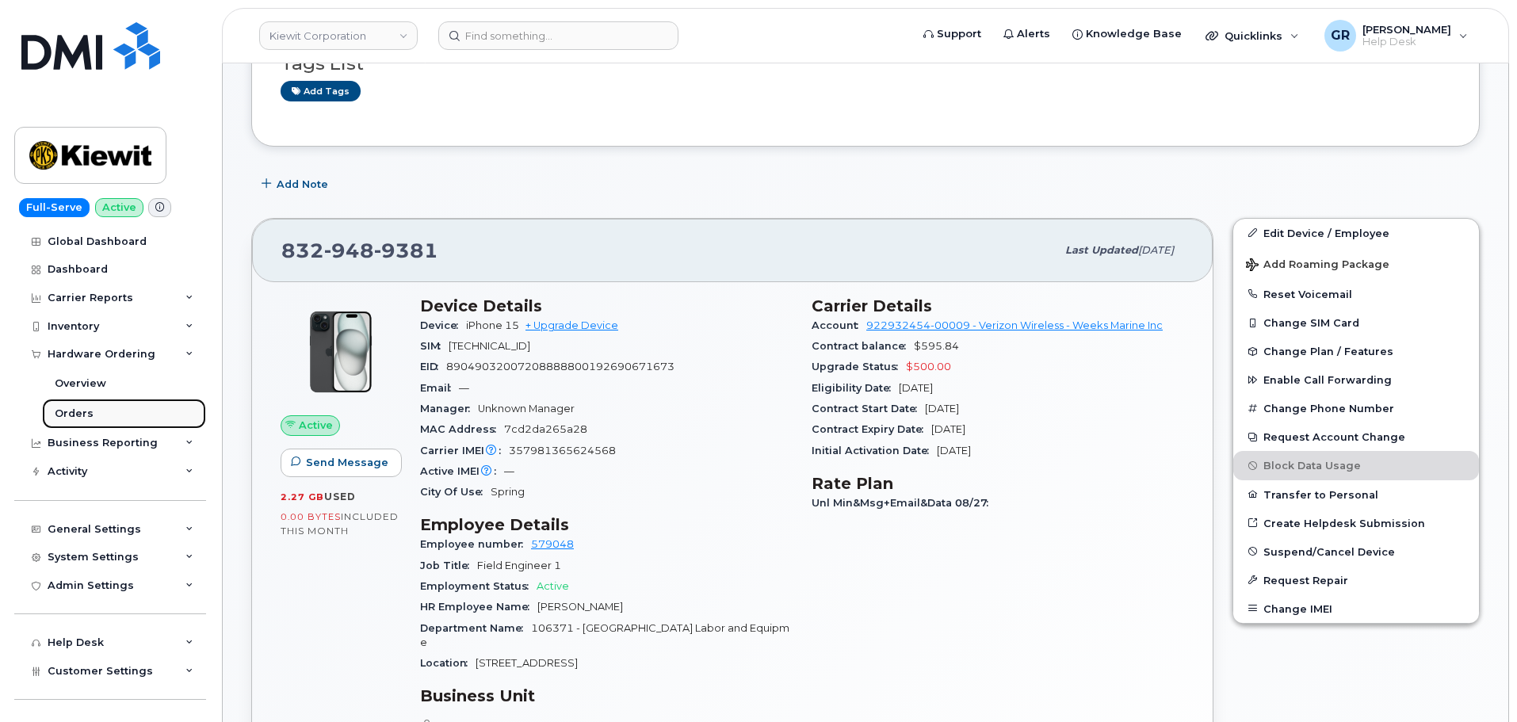
click at [121, 414] on link "Orders" at bounding box center [124, 414] width 164 height 30
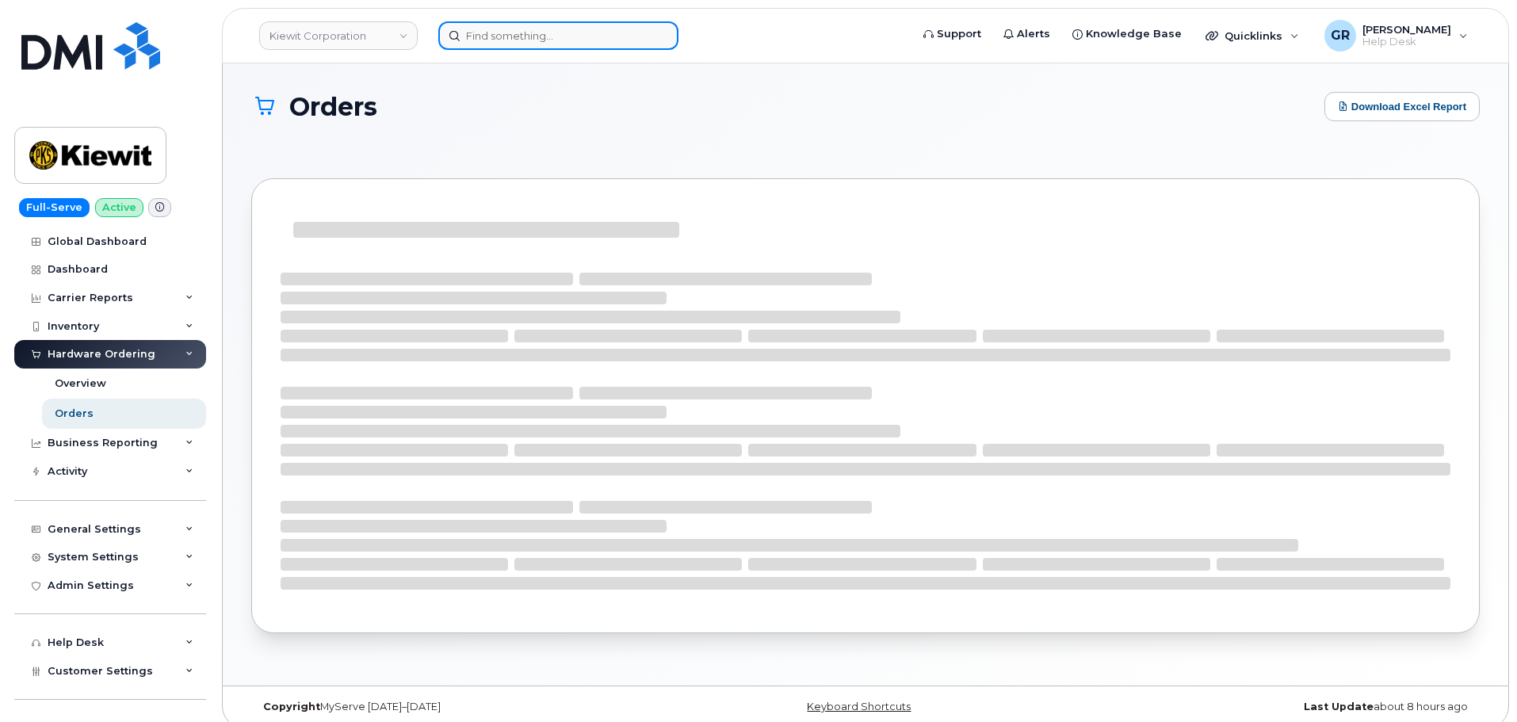
click at [515, 34] on input at bounding box center [558, 35] width 240 height 29
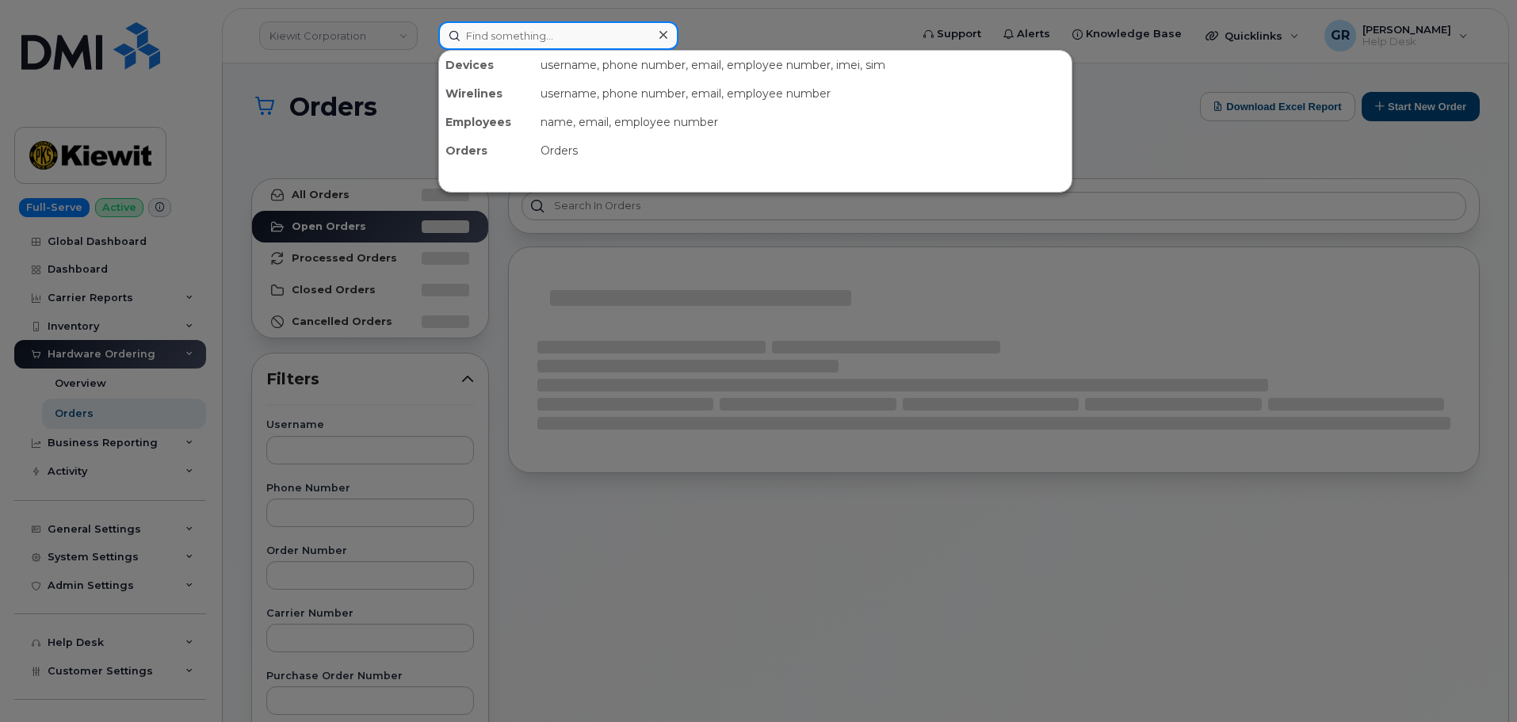
paste input "Daniel Chavarria"
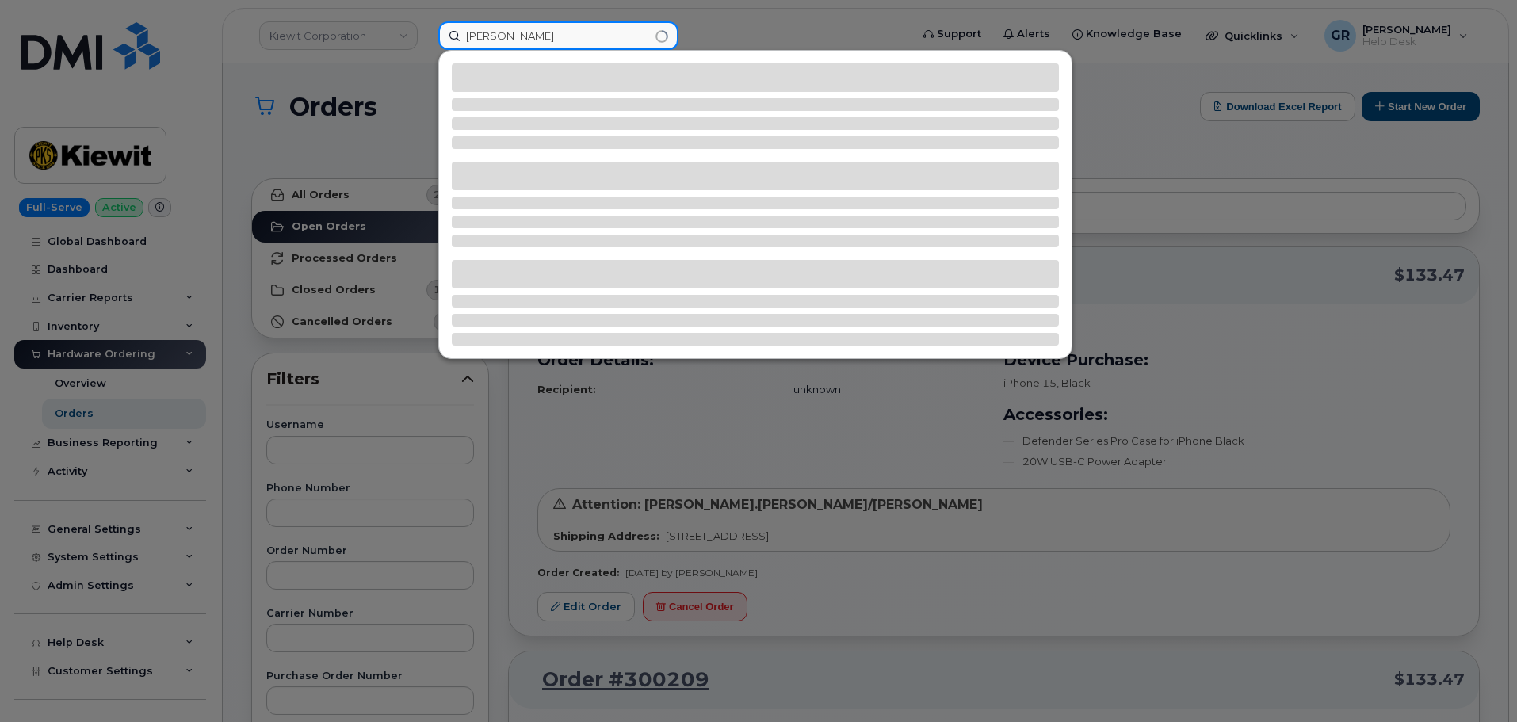
type input "Daniel Chavarria"
click at [371, 136] on div at bounding box center [758, 361] width 1517 height 722
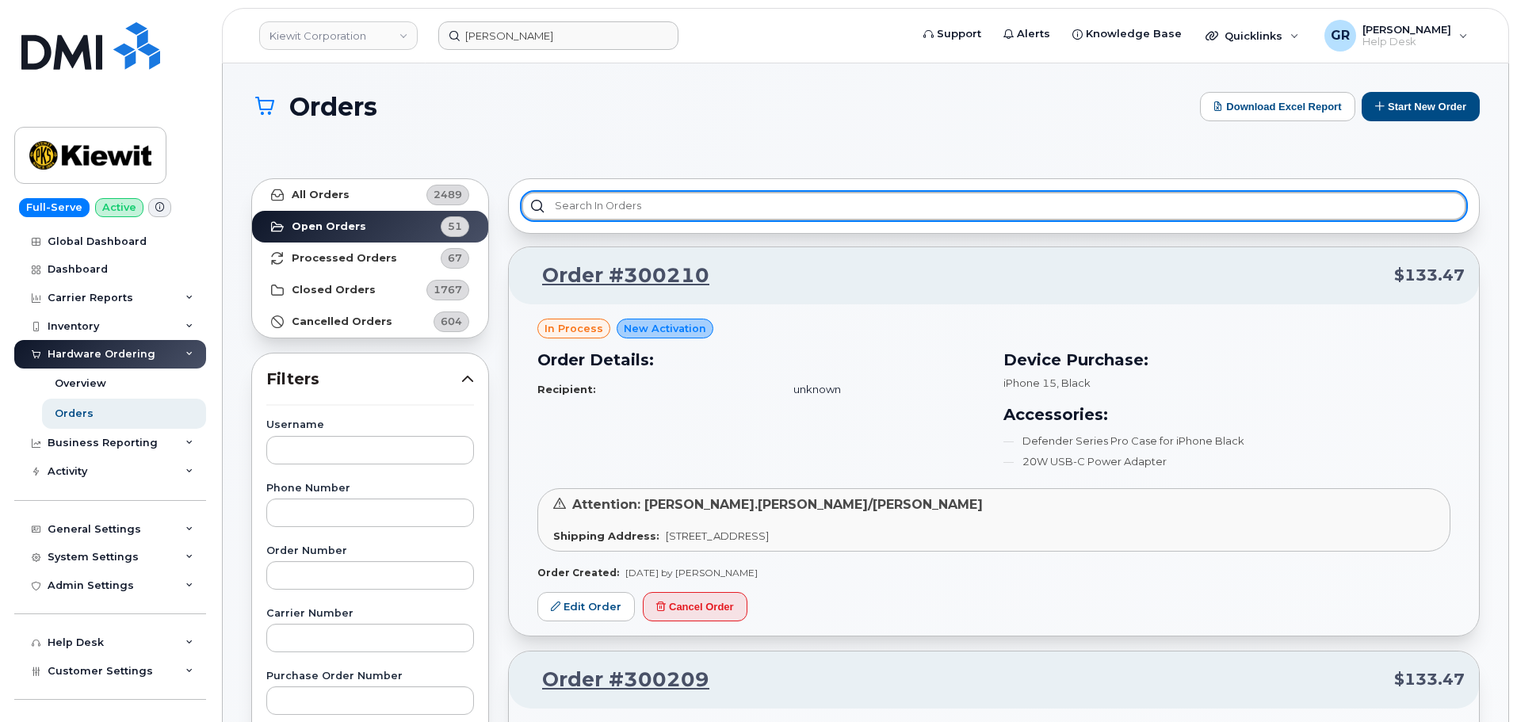
click at [652, 201] on input "text" at bounding box center [994, 206] width 945 height 29
paste input "Daniel Chavarria"
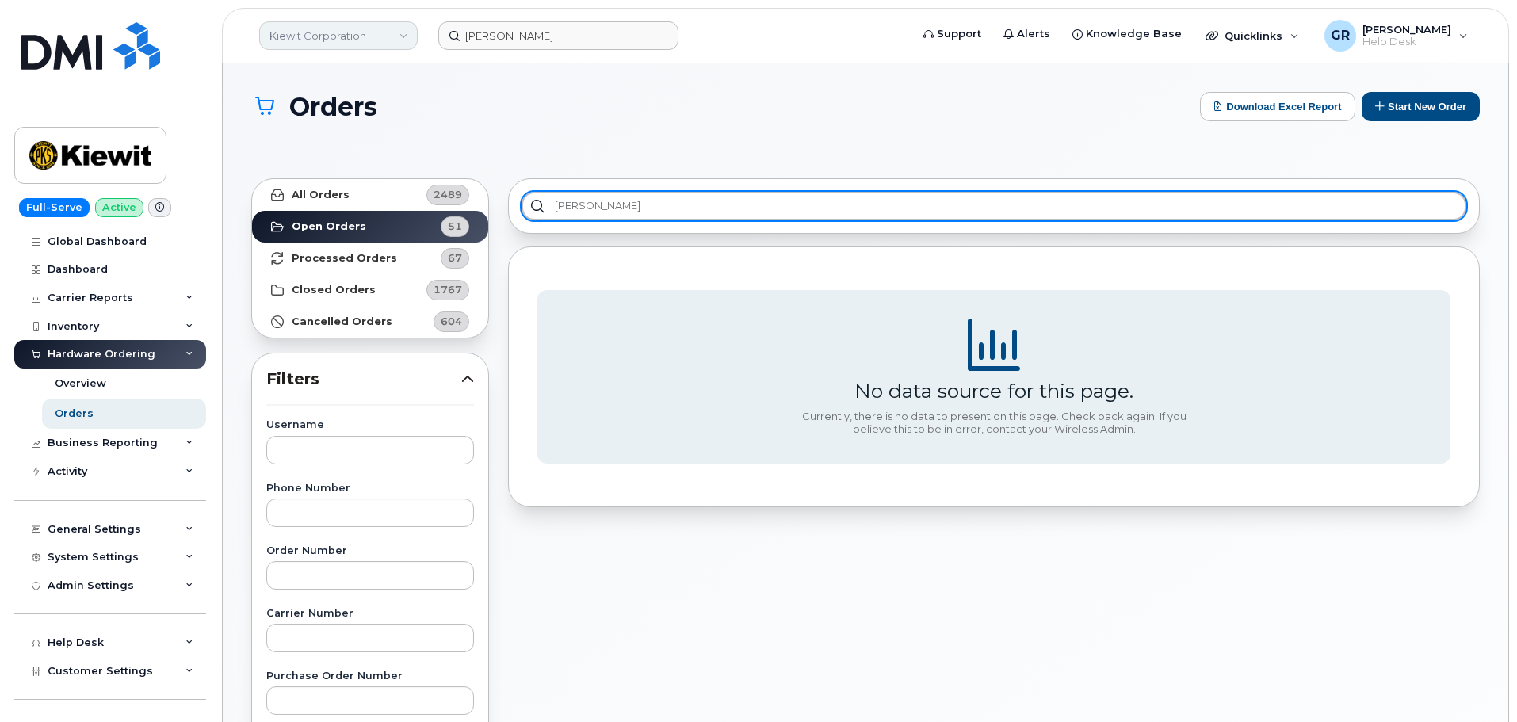
type input "Daniel Chavarria"
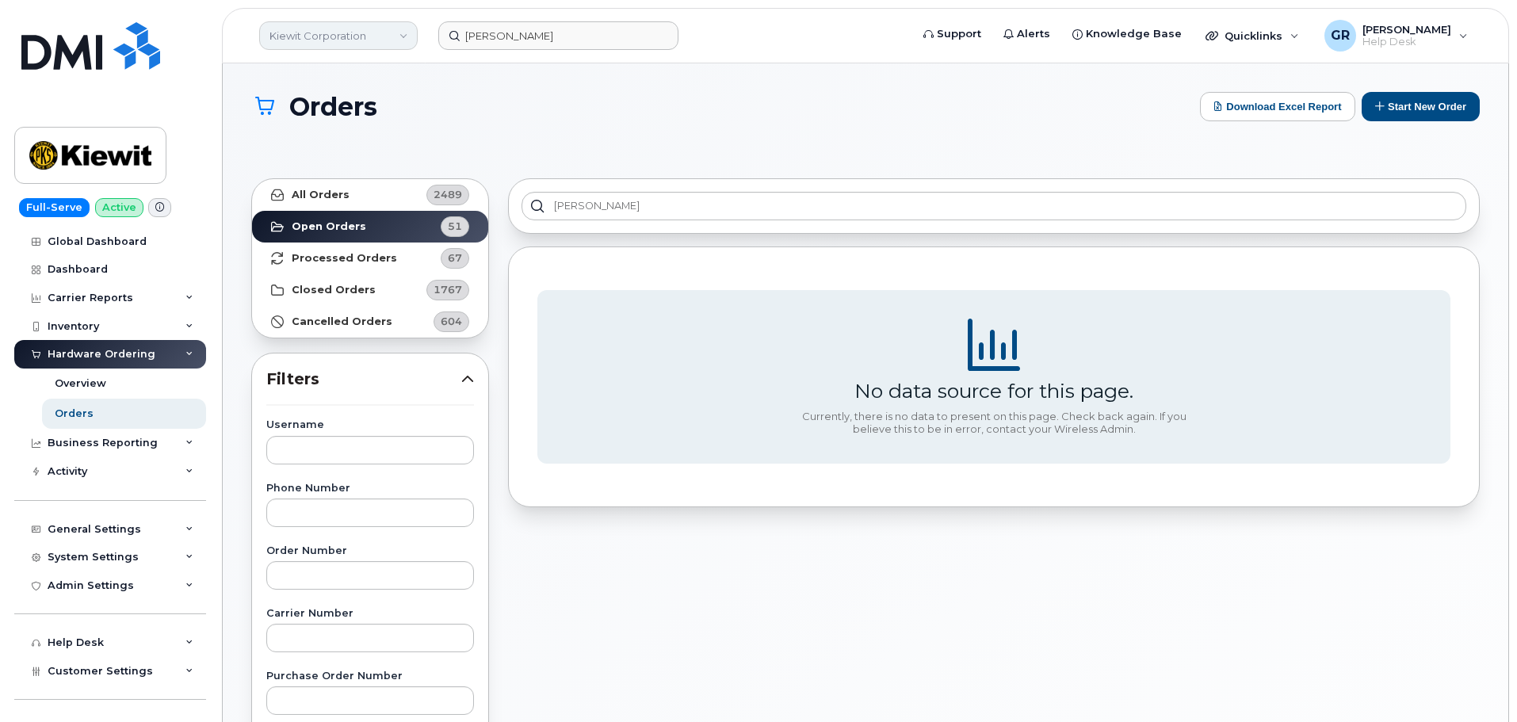
click at [385, 43] on link "Kiewit Corporation" at bounding box center [338, 35] width 159 height 29
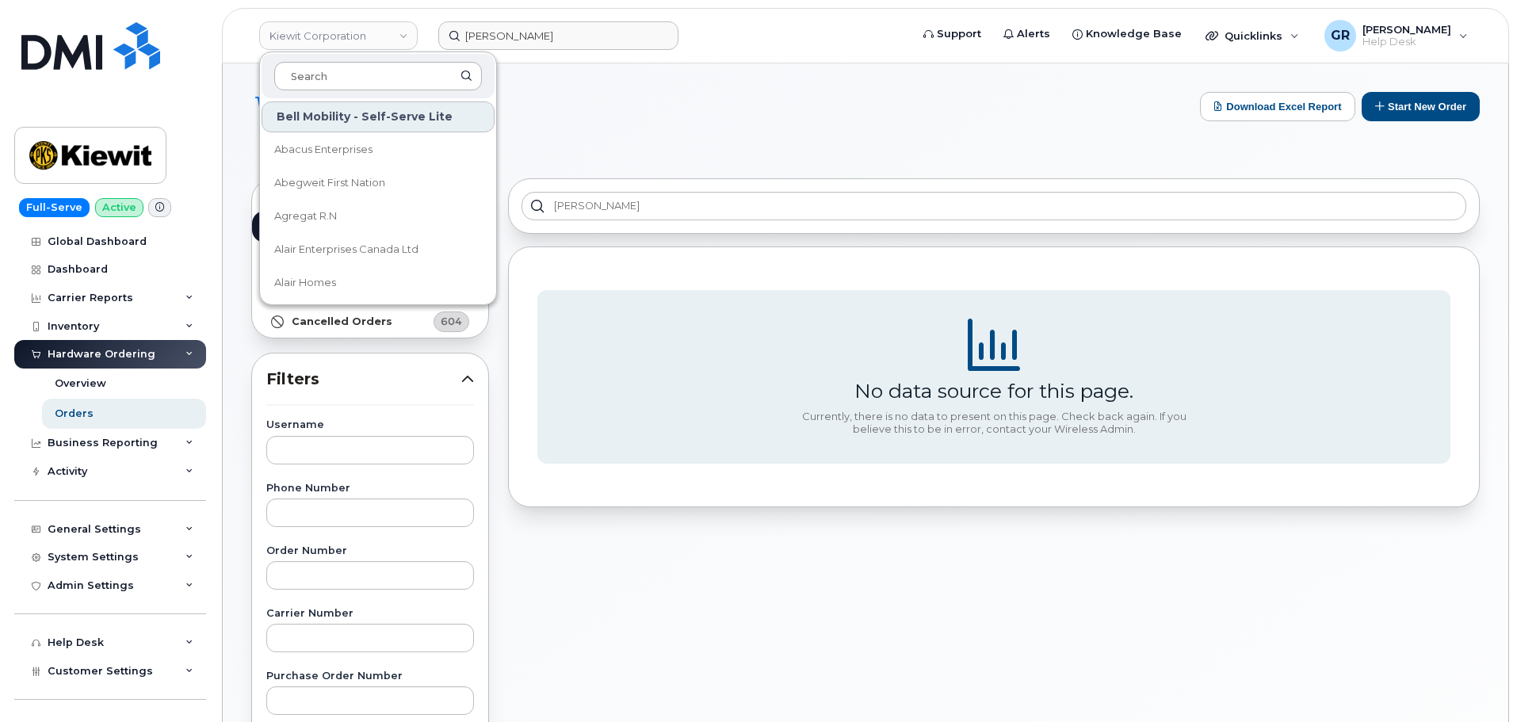
click at [369, 81] on input at bounding box center [378, 76] width 208 height 29
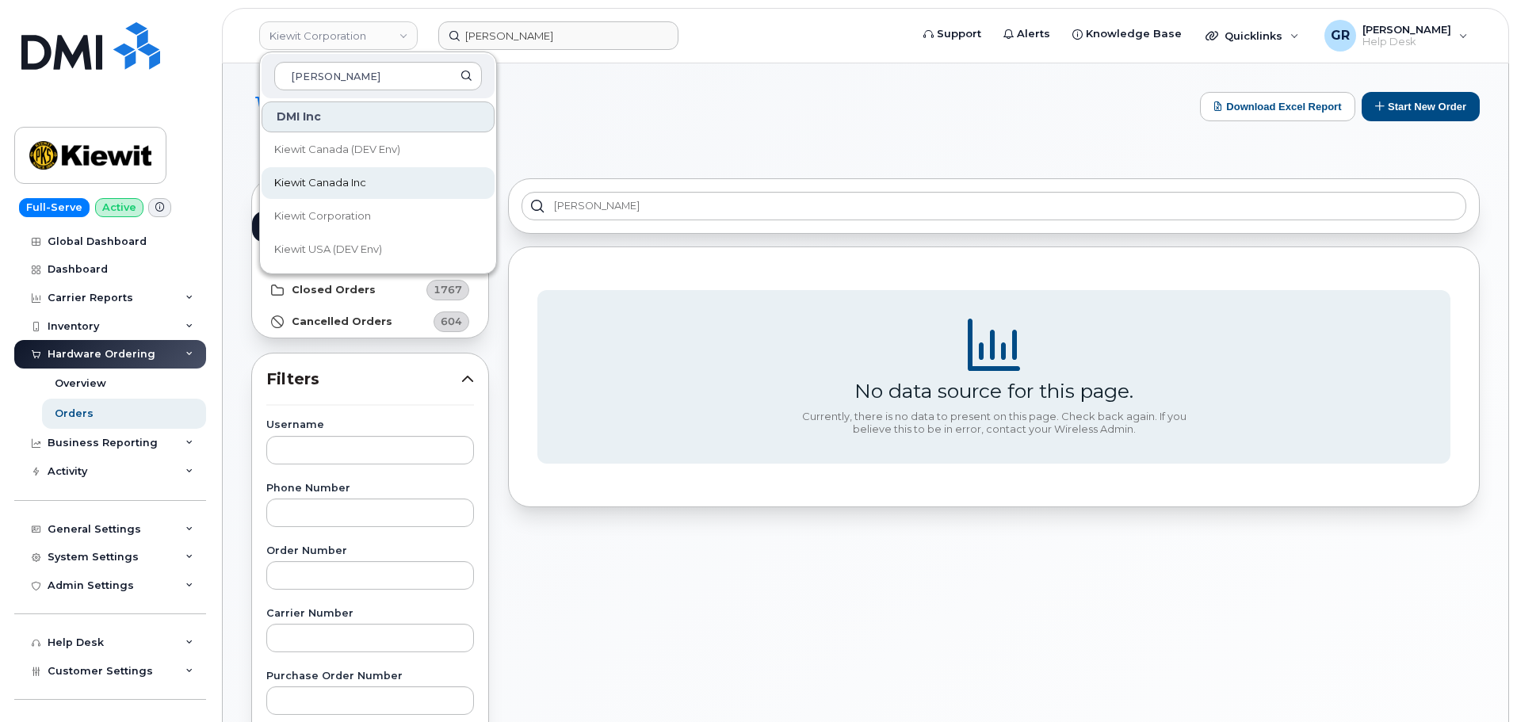
type input "kiewit"
click at [380, 182] on link "Kiewit Canada Inc" at bounding box center [378, 183] width 233 height 32
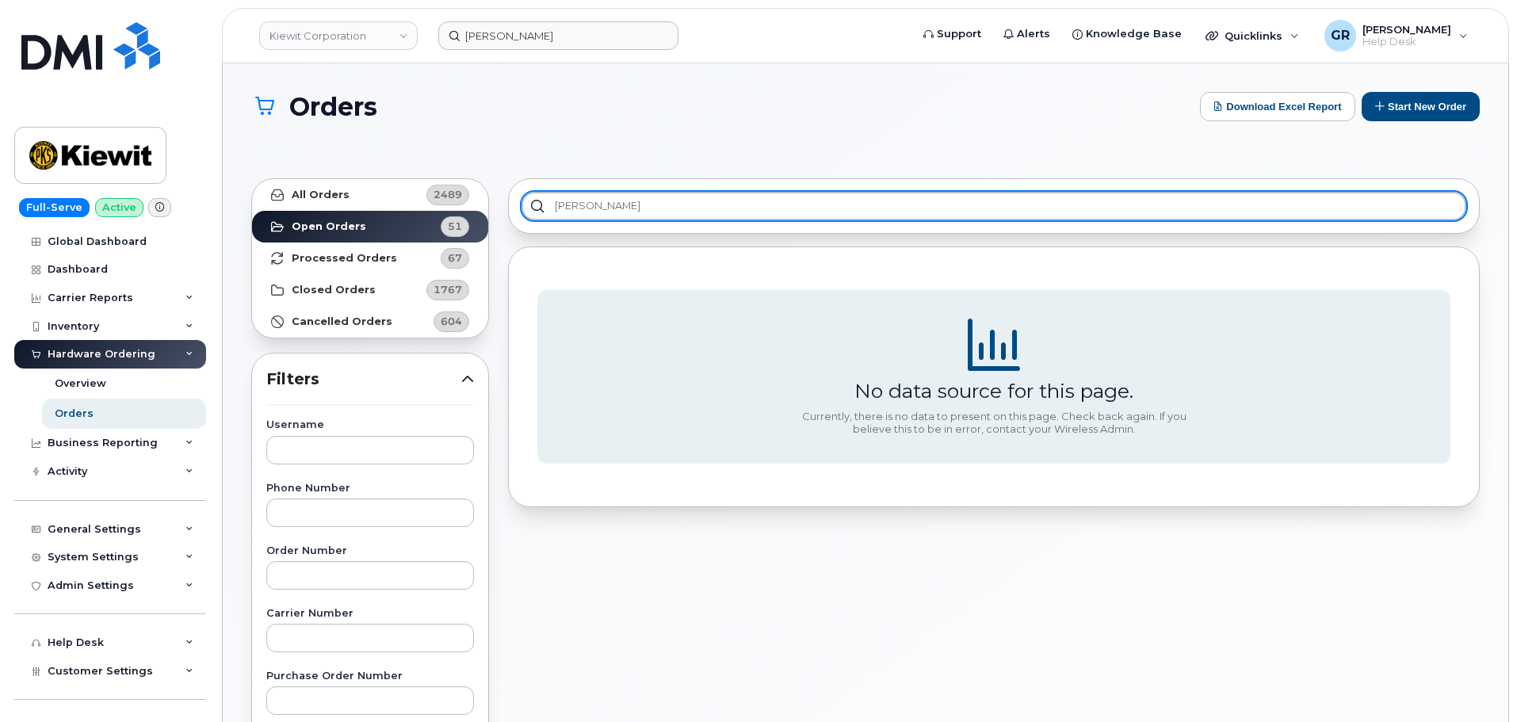
click at [590, 202] on input "Daniel Chavarria" at bounding box center [994, 206] width 945 height 29
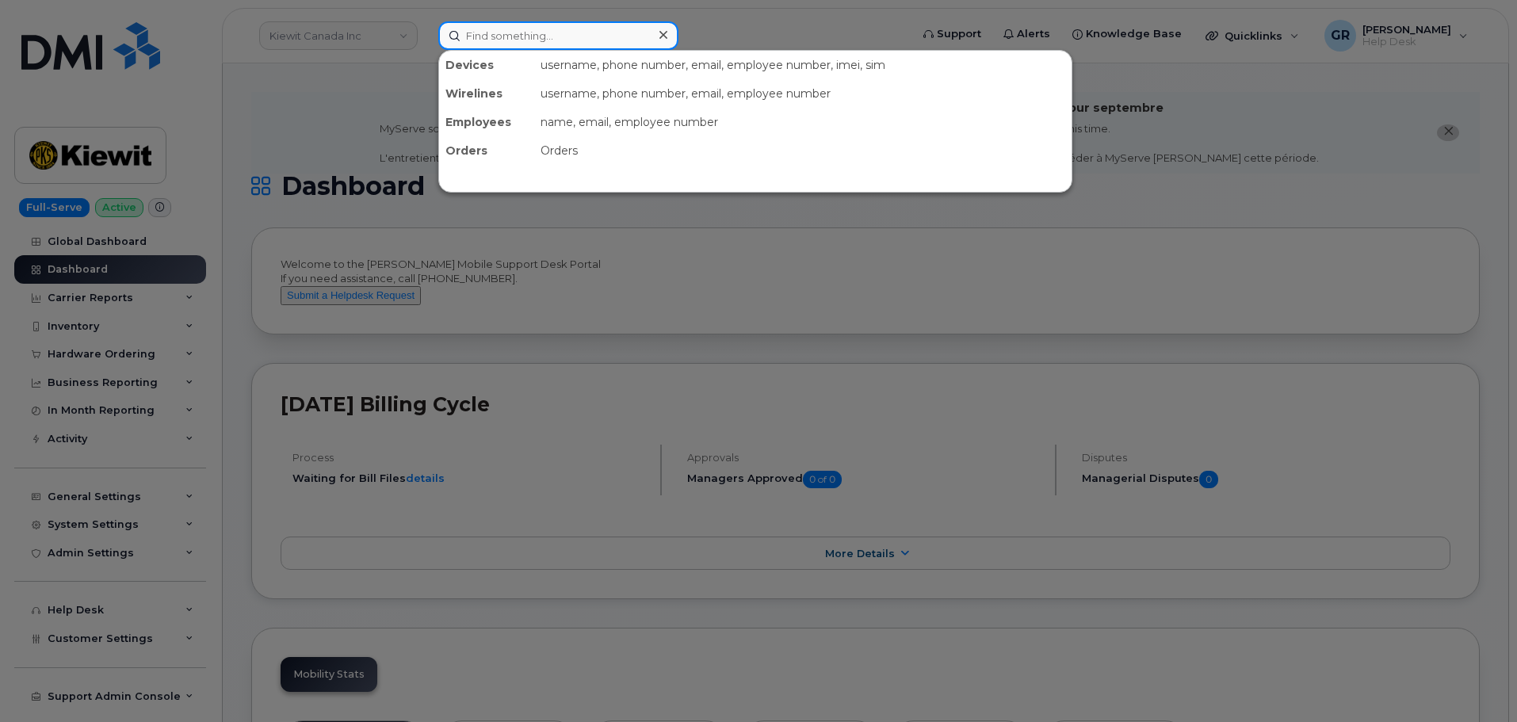
click at [494, 36] on input at bounding box center [558, 35] width 240 height 29
click at [371, 40] on div at bounding box center [758, 361] width 1517 height 722
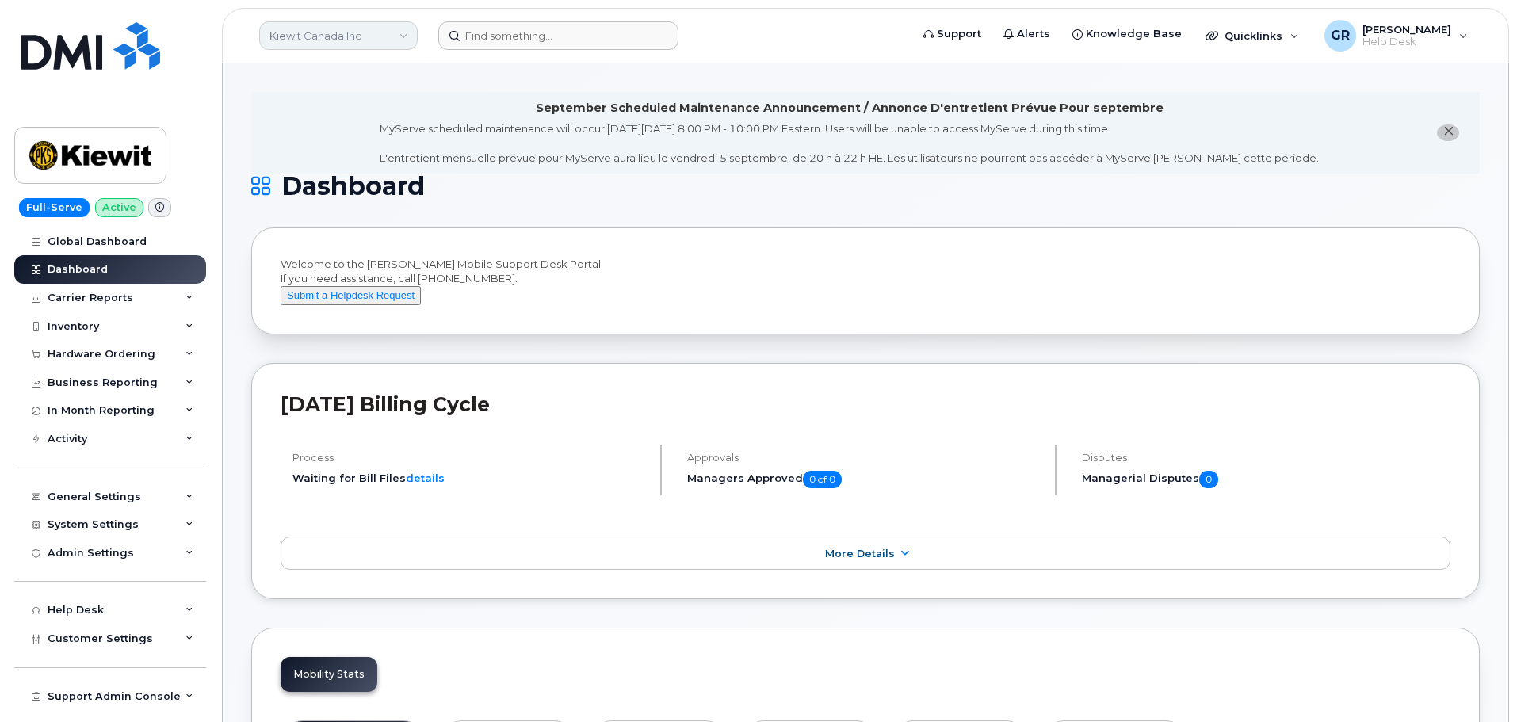
click at [371, 38] on link "Kiewit Canada Inc" at bounding box center [338, 35] width 159 height 29
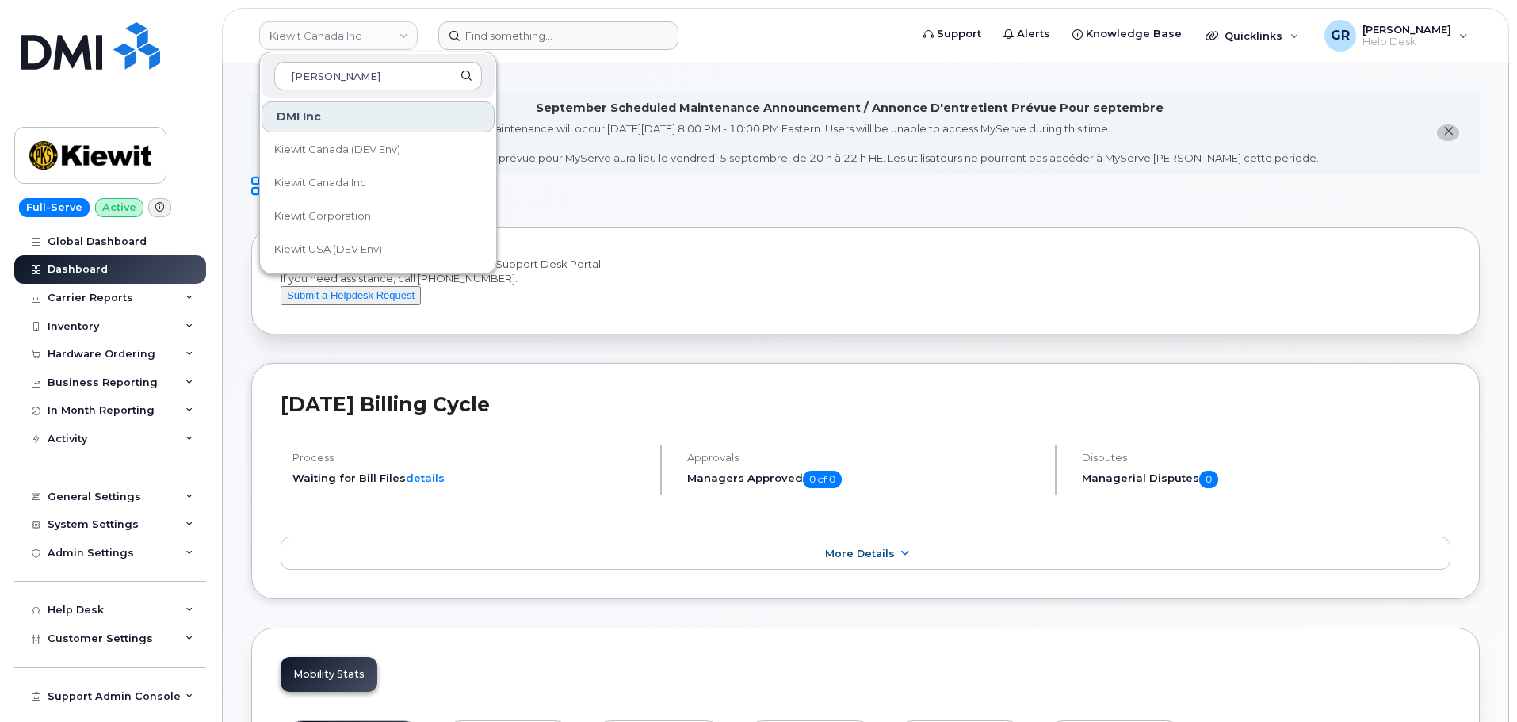
type input "kiewit"
click at [345, 212] on span "Kiewit Corporation" at bounding box center [322, 216] width 97 height 16
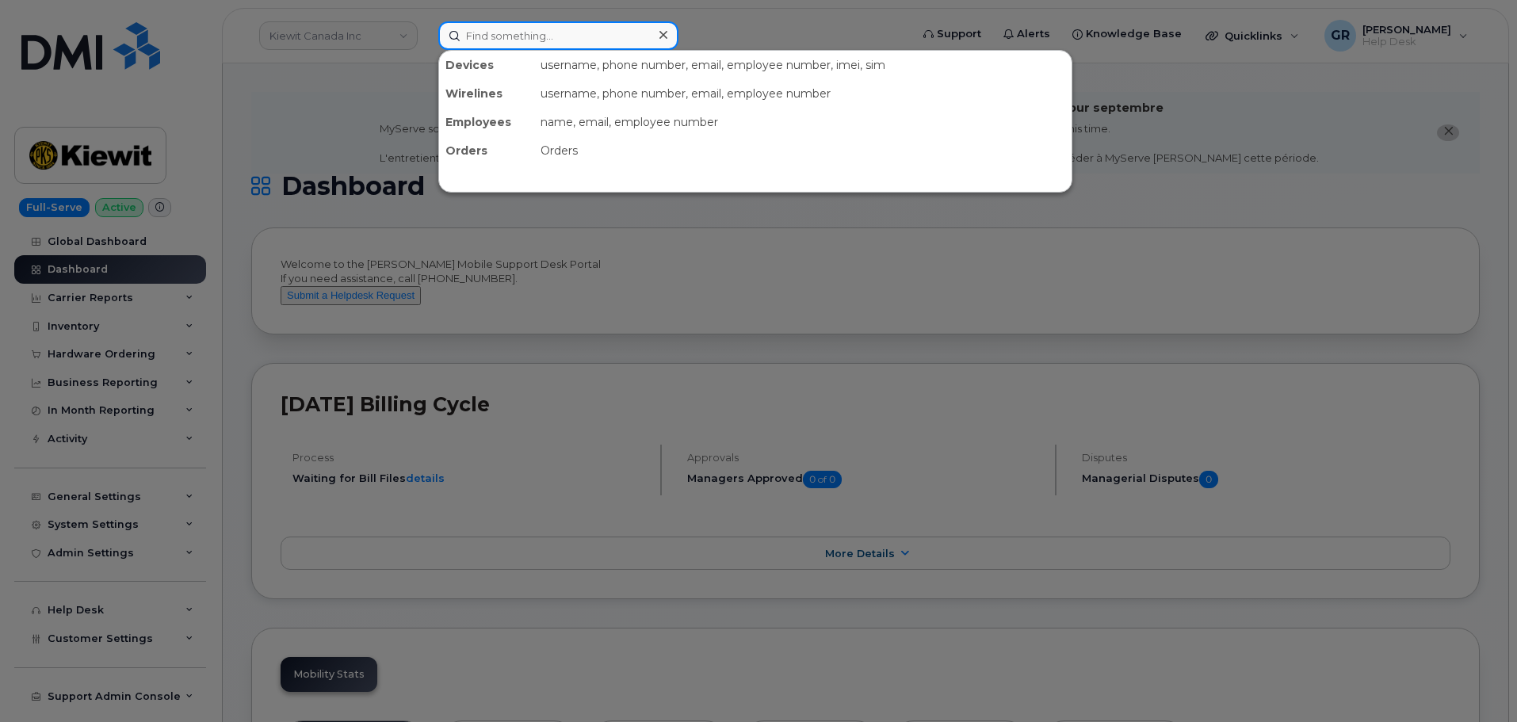
click at [498, 38] on input at bounding box center [558, 35] width 240 height 29
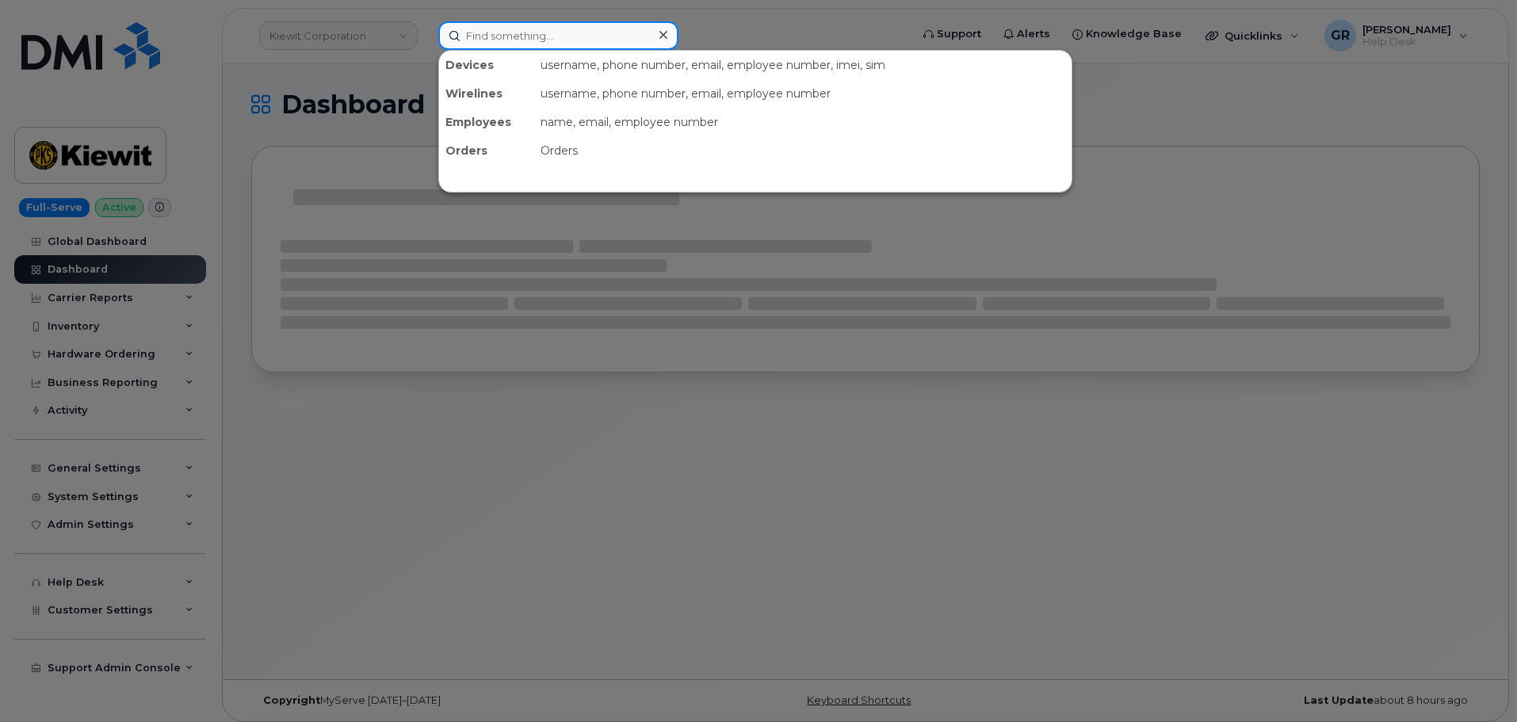
click at [477, 39] on input at bounding box center [558, 35] width 240 height 29
paste input "[PERSON_NAME]"
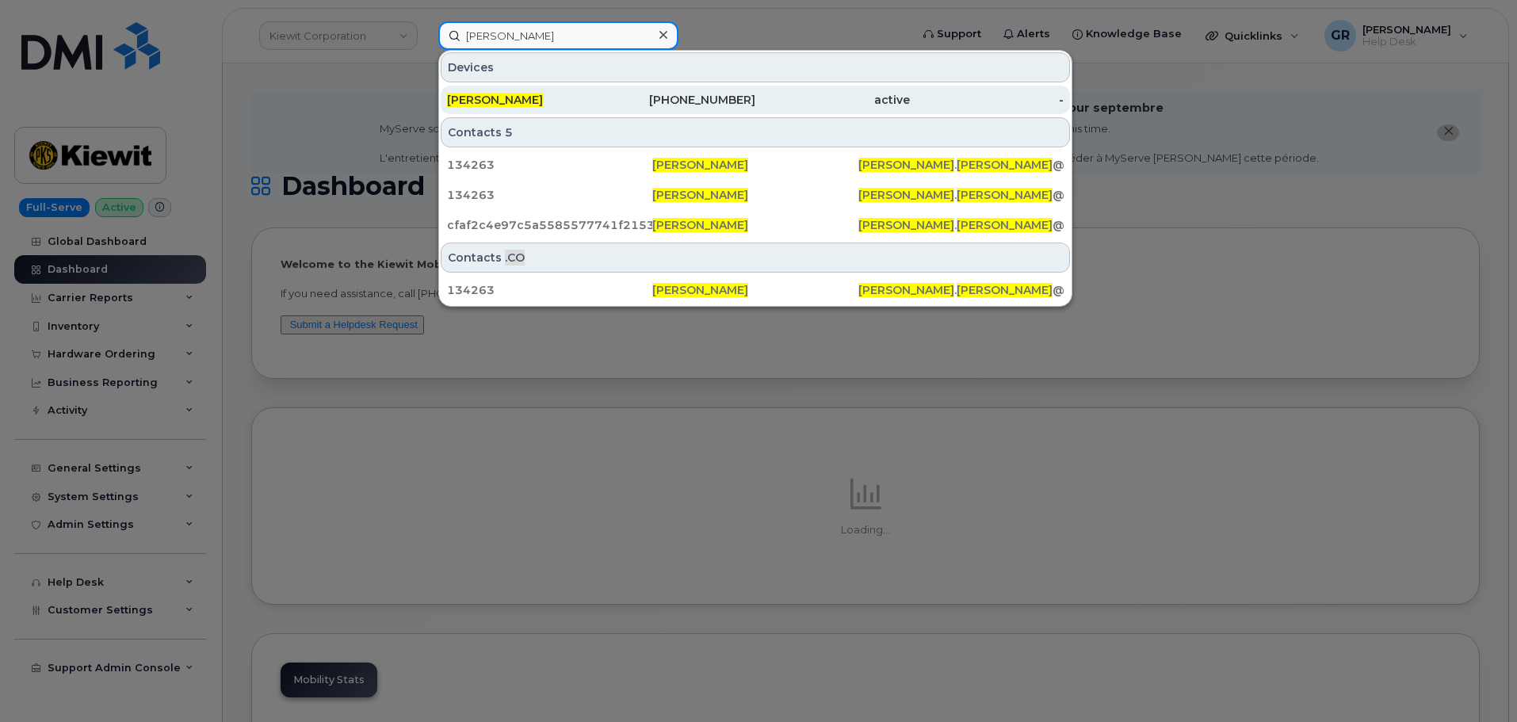
type input "[PERSON_NAME]"
click at [543, 98] on span "[PERSON_NAME]" at bounding box center [495, 100] width 96 height 14
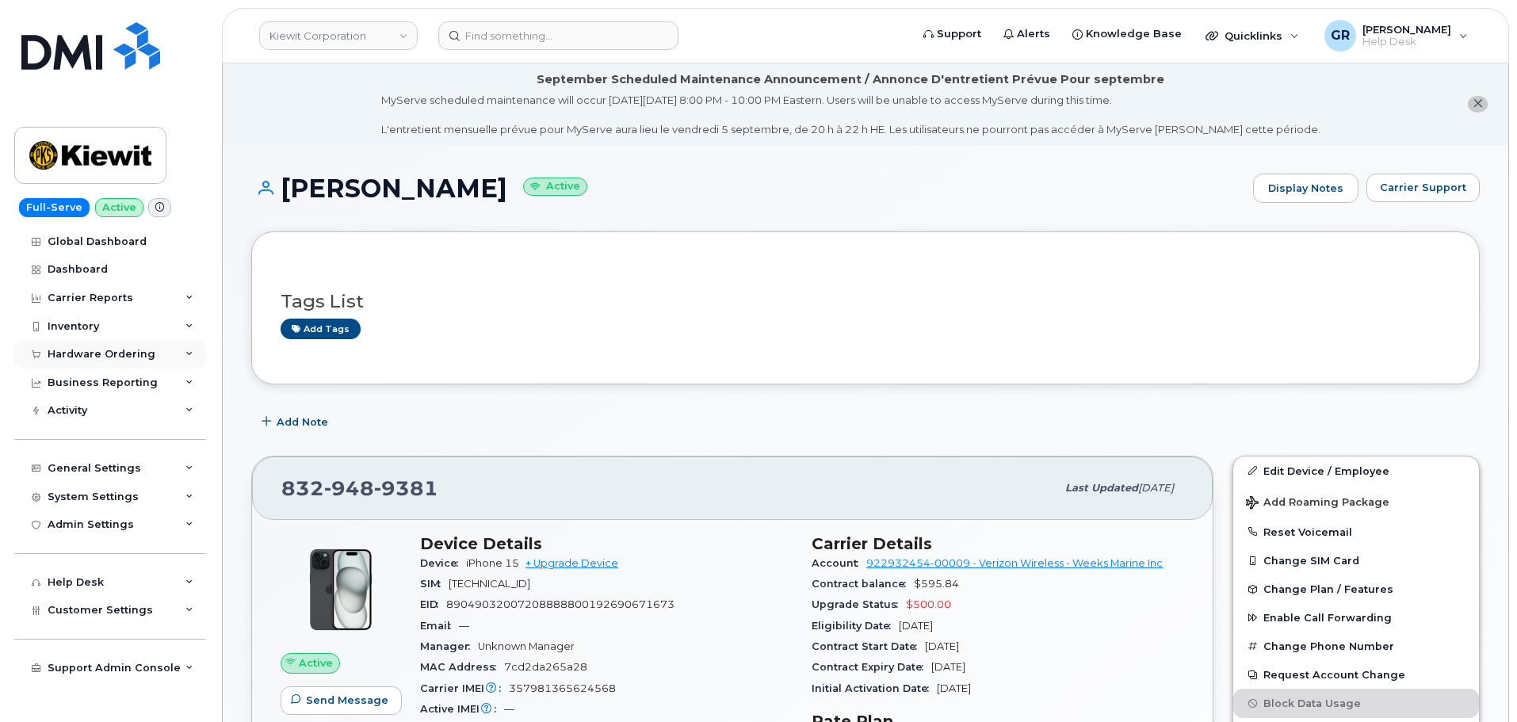
click at [114, 353] on div "Hardware Ordering" at bounding box center [102, 354] width 108 height 13
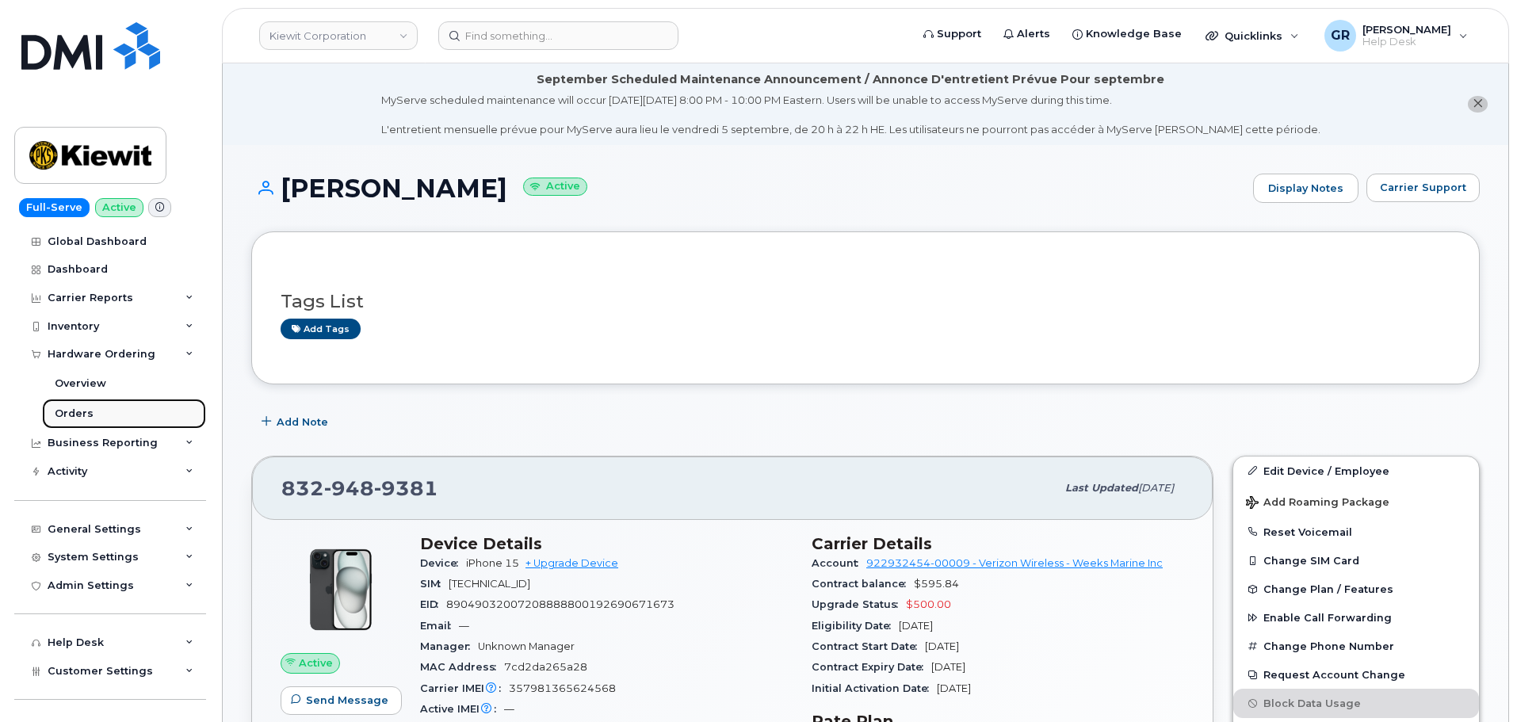
click at [101, 410] on link "Orders" at bounding box center [124, 414] width 164 height 30
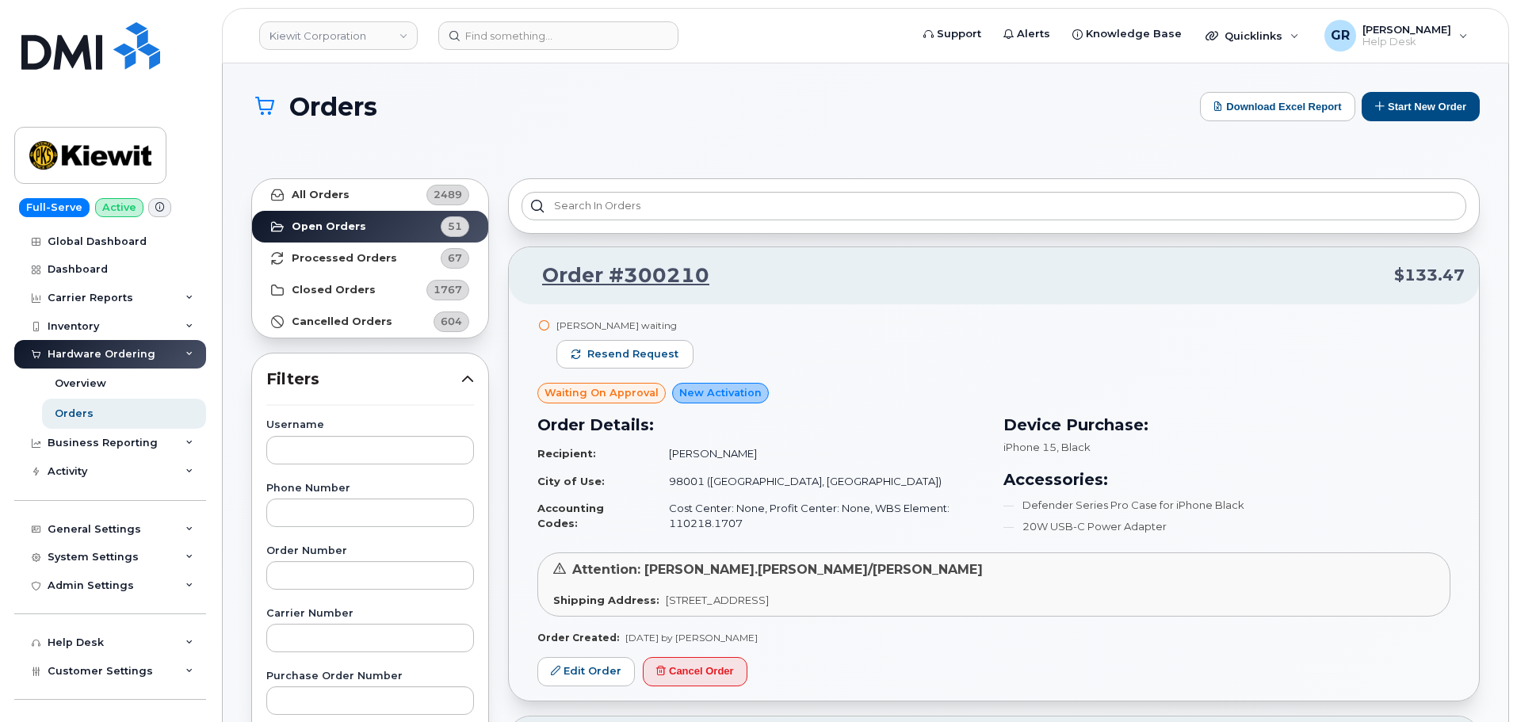
click at [162, 351] on div "Hardware Ordering" at bounding box center [110, 354] width 192 height 29
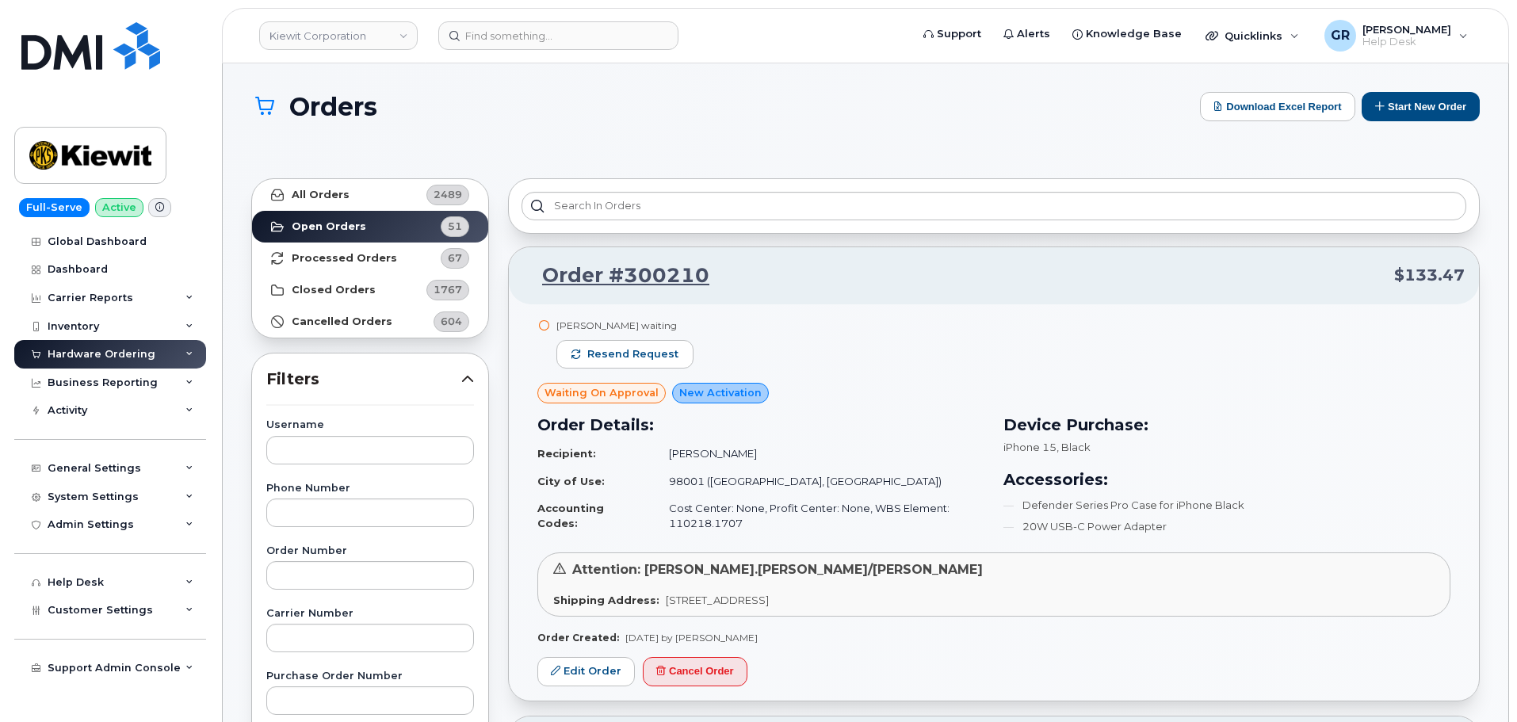
click at [177, 341] on div "Hardware Ordering" at bounding box center [110, 354] width 192 height 29
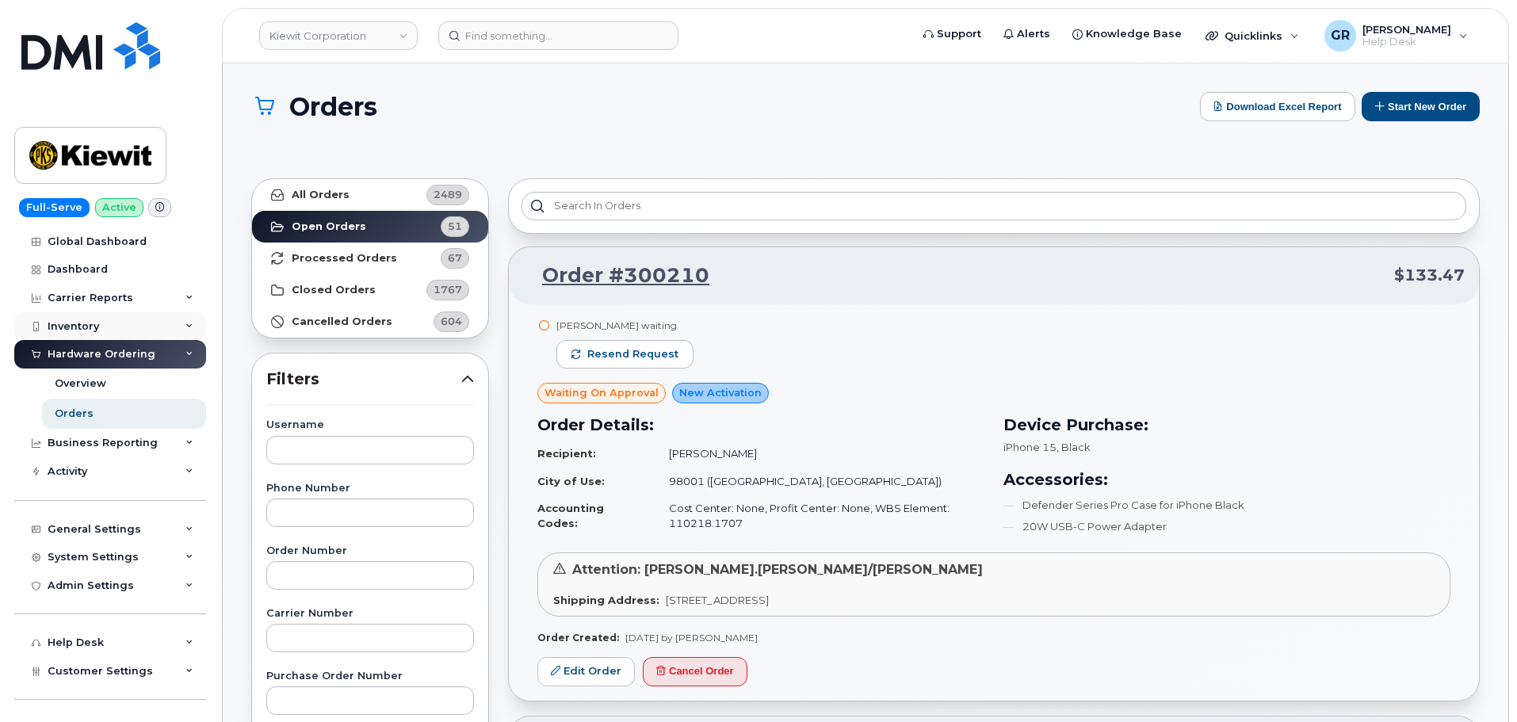
click at [174, 328] on div "Inventory" at bounding box center [110, 326] width 192 height 29
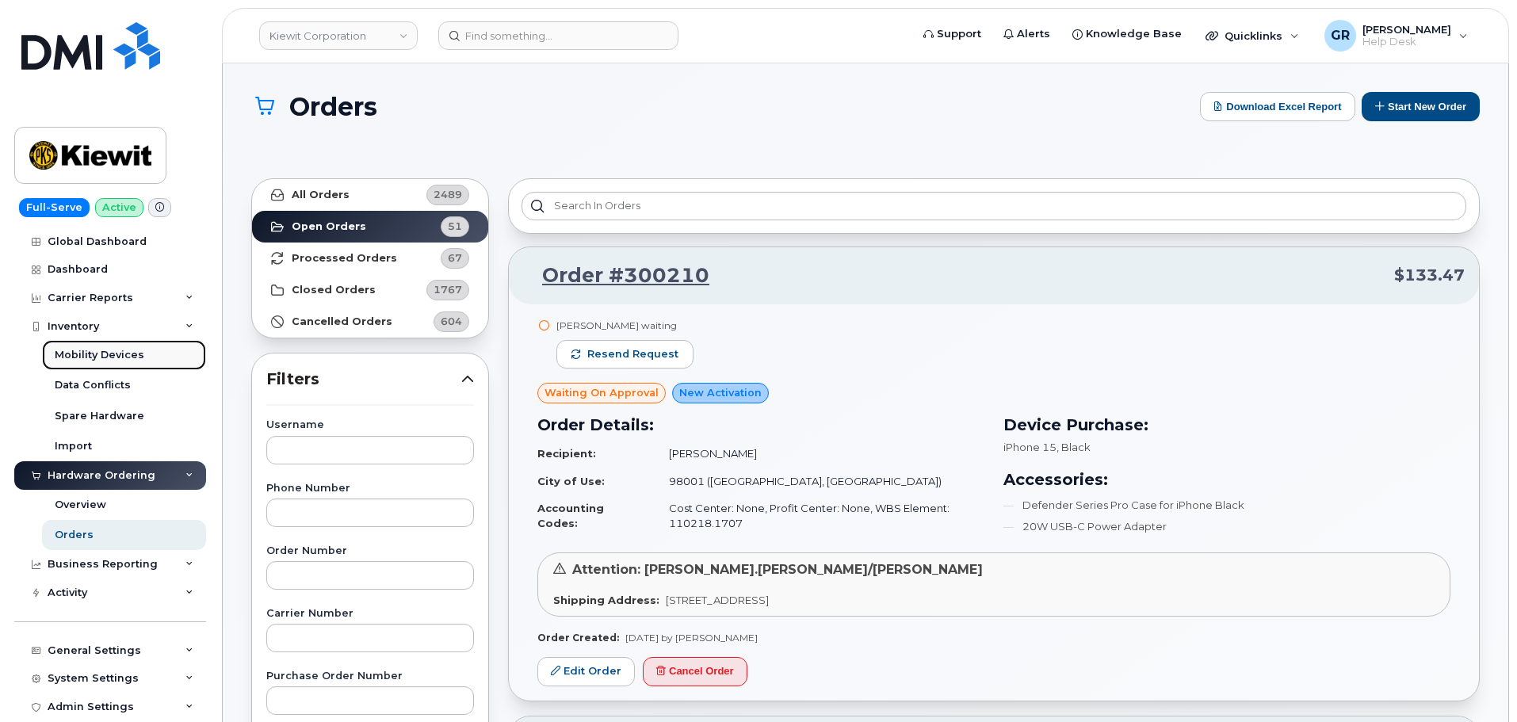
click at [130, 353] on div "Mobility Devices" at bounding box center [100, 355] width 90 height 14
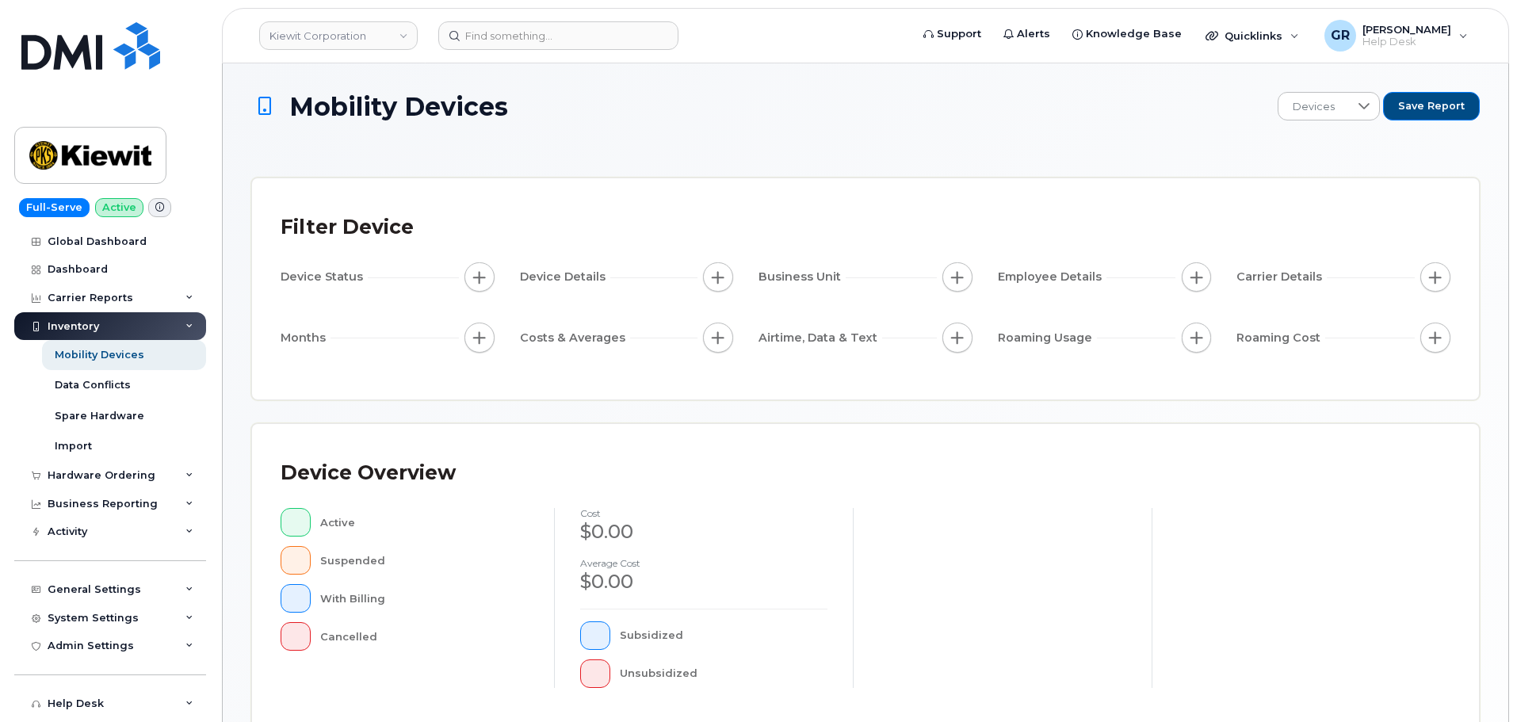
click at [150, 324] on div "Inventory" at bounding box center [110, 326] width 192 height 29
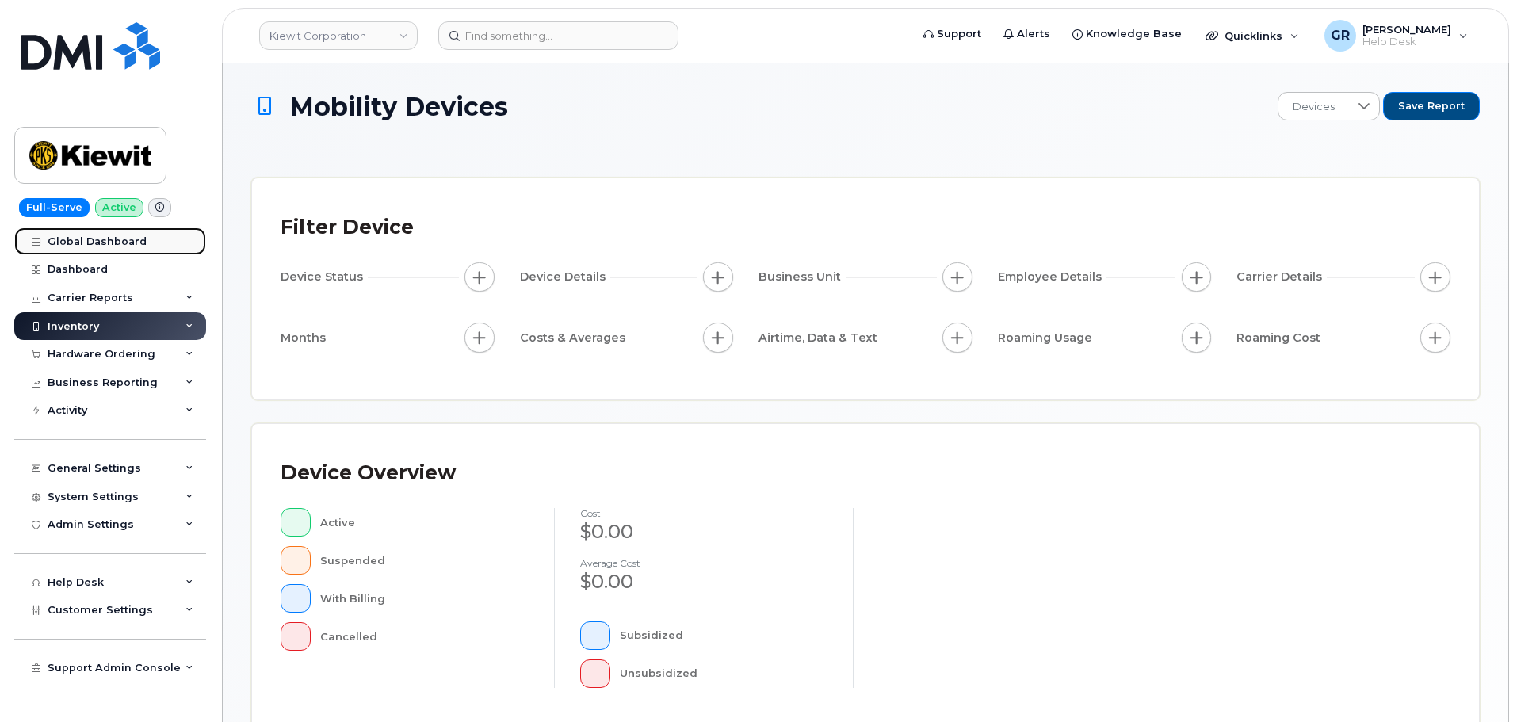
click at [113, 240] on div "Global Dashboard" at bounding box center [97, 241] width 99 height 13
click at [94, 238] on div "Global Dashboard" at bounding box center [97, 241] width 99 height 13
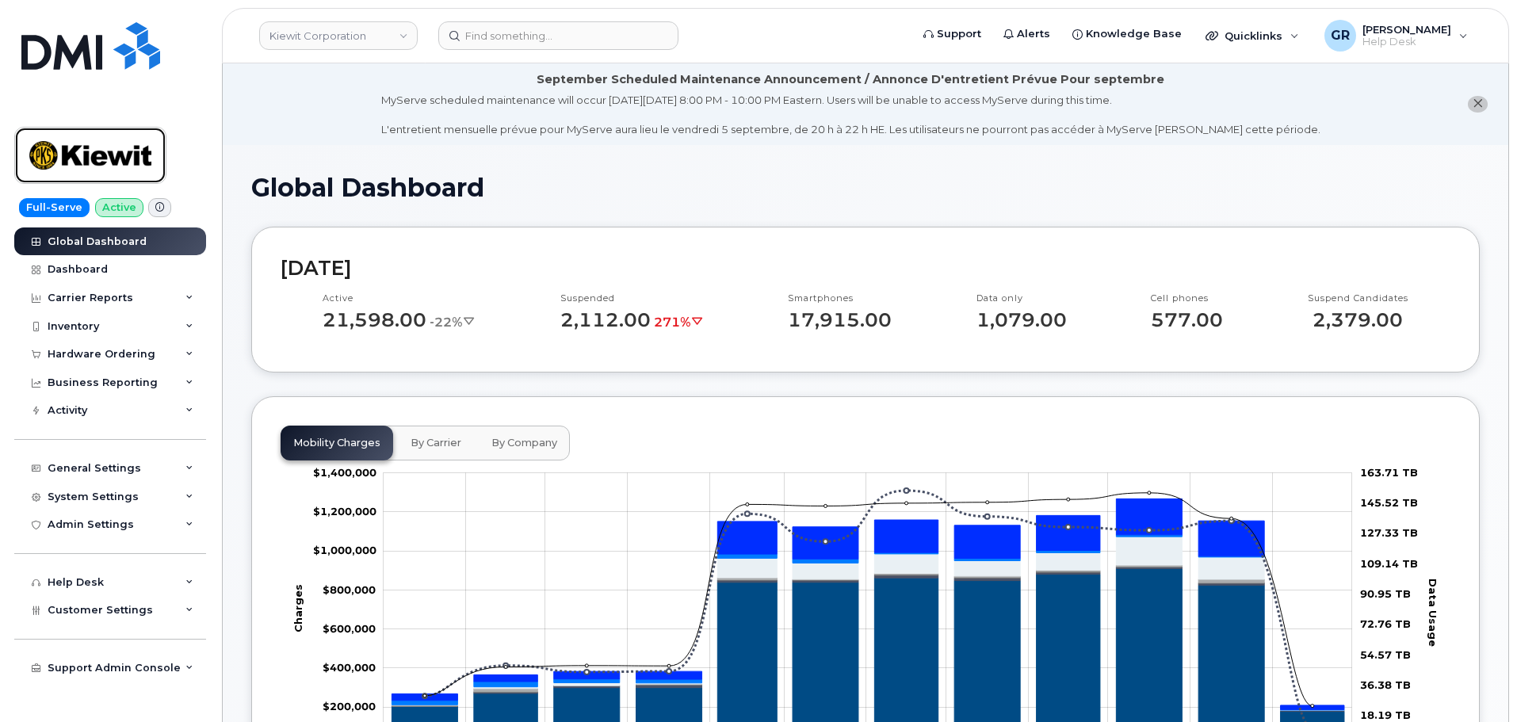
click at [94, 164] on img at bounding box center [90, 155] width 122 height 46
